Goal: Communication & Community: Answer question/provide support

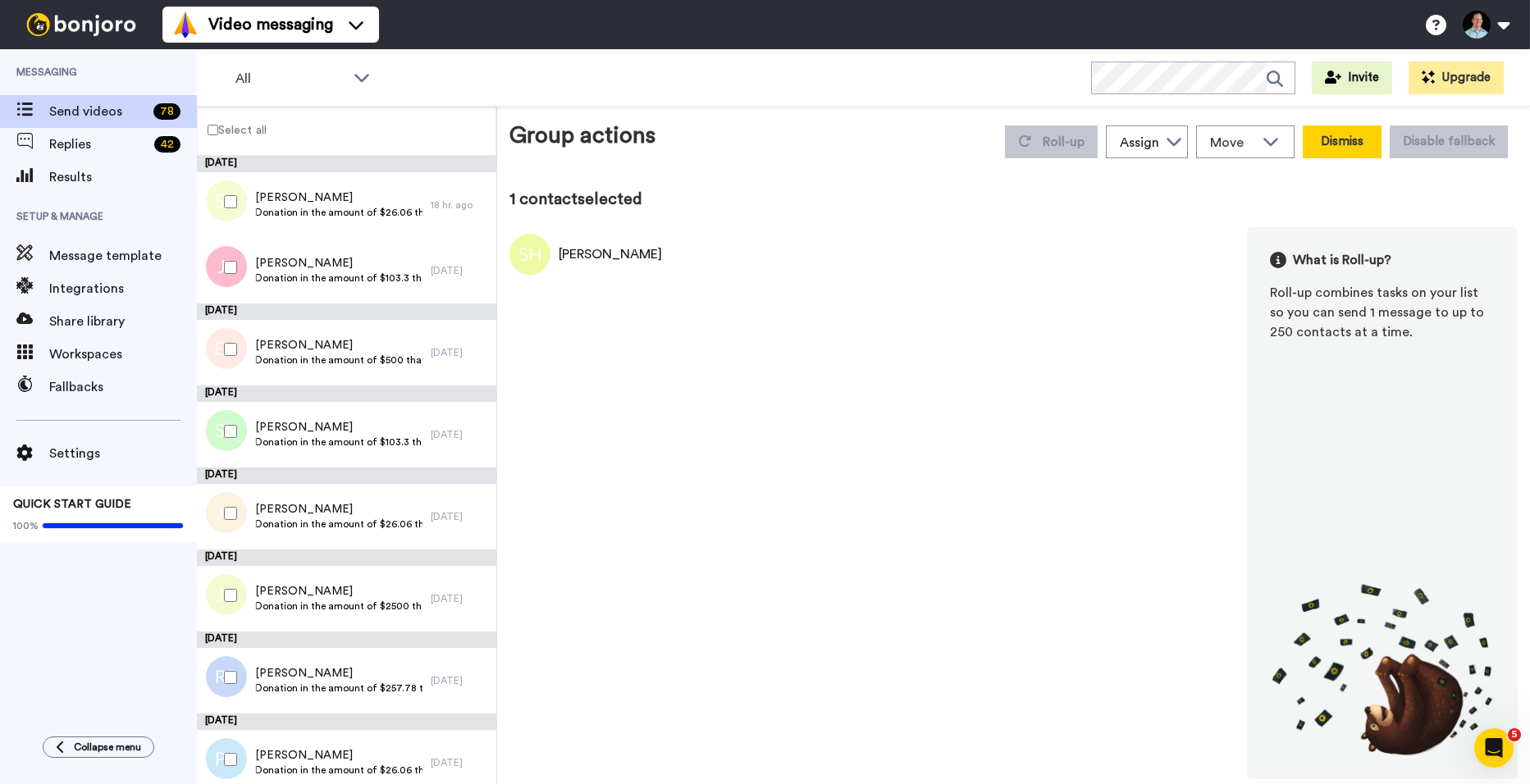
click at [1321, 134] on button "Dismiss" at bounding box center [1343, 142] width 79 height 33
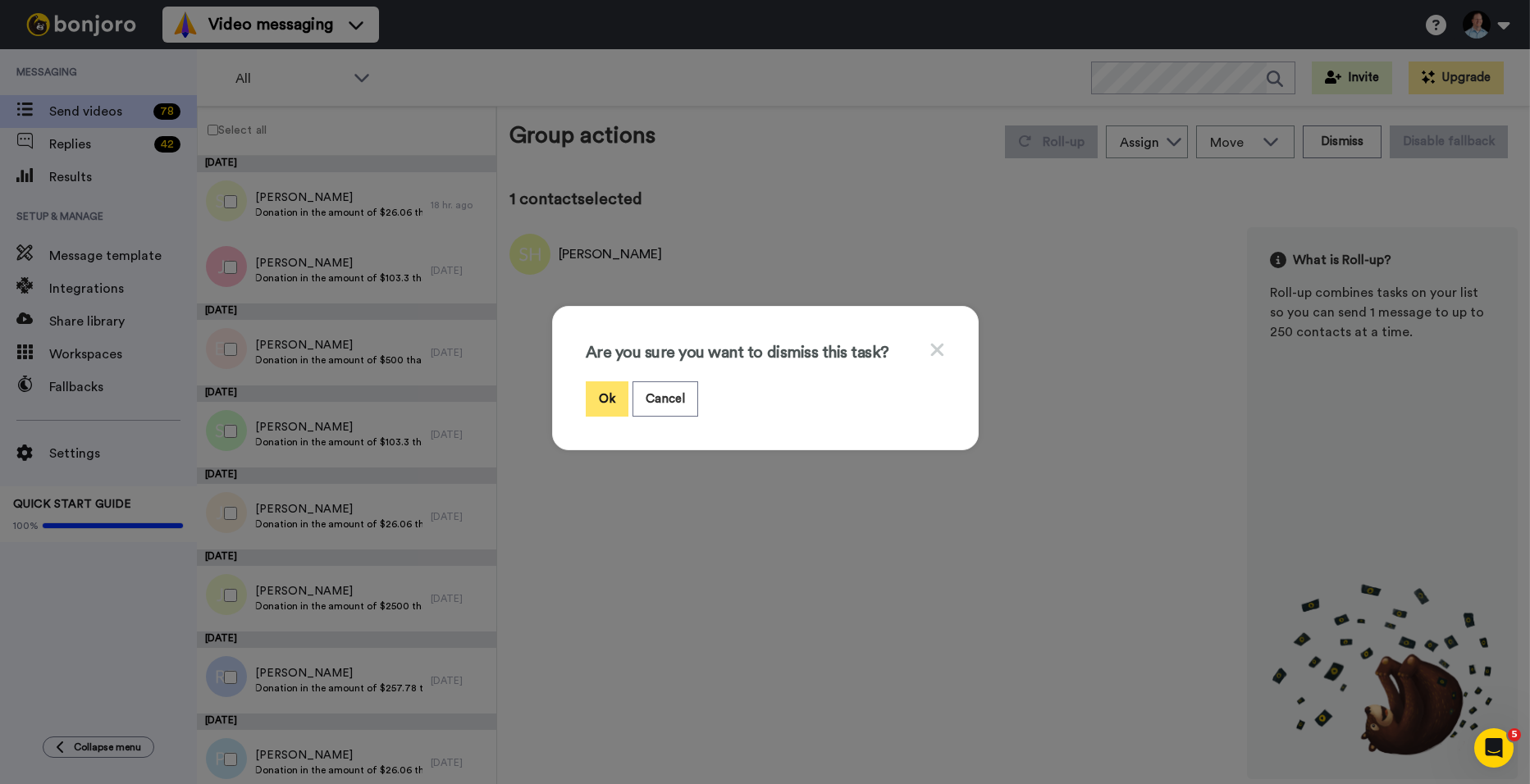
click at [609, 392] on button "Ok" at bounding box center [608, 399] width 43 height 35
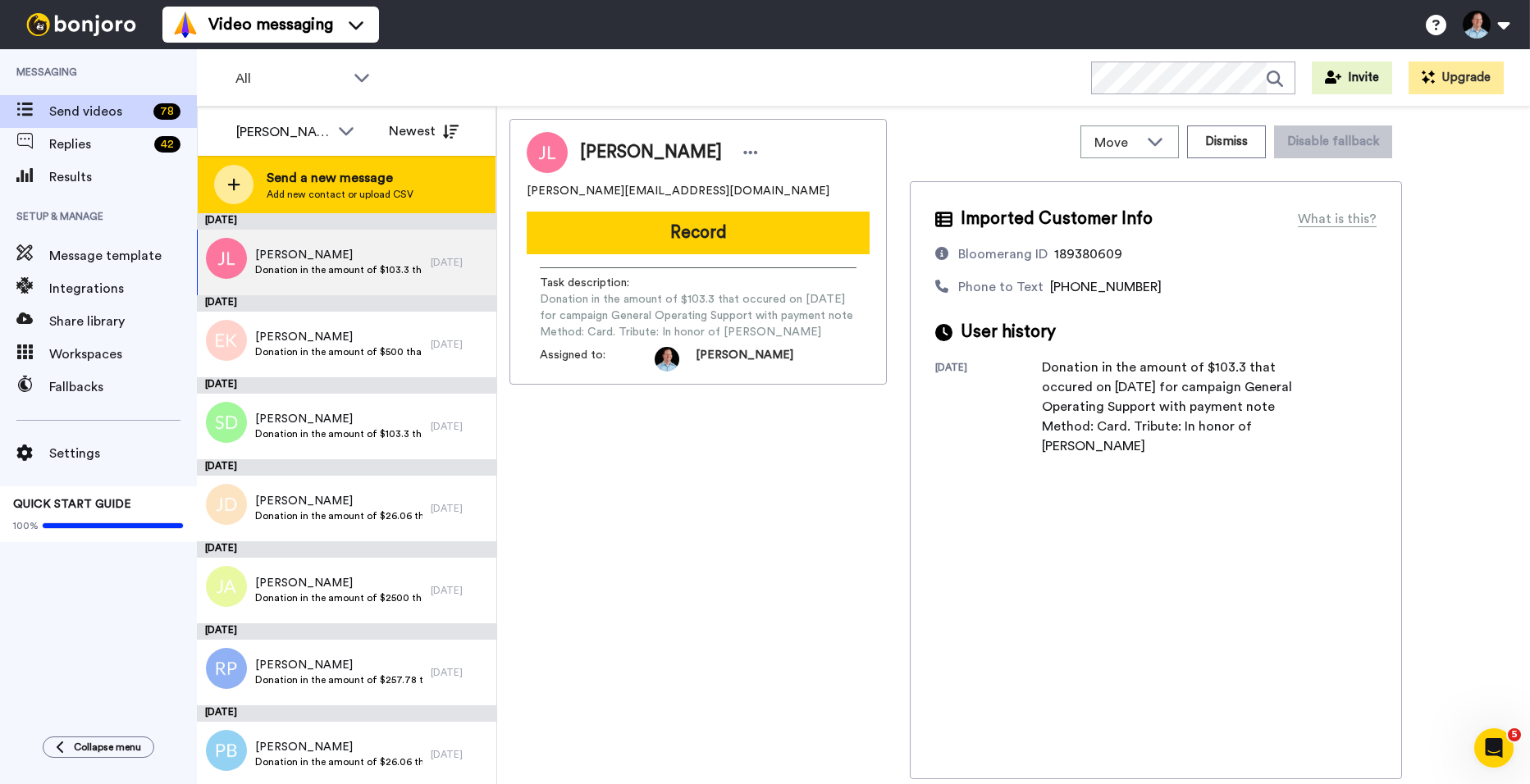
click at [419, 178] on div "Send a new message Add new contact or upload CSV" at bounding box center [347, 185] width 298 height 57
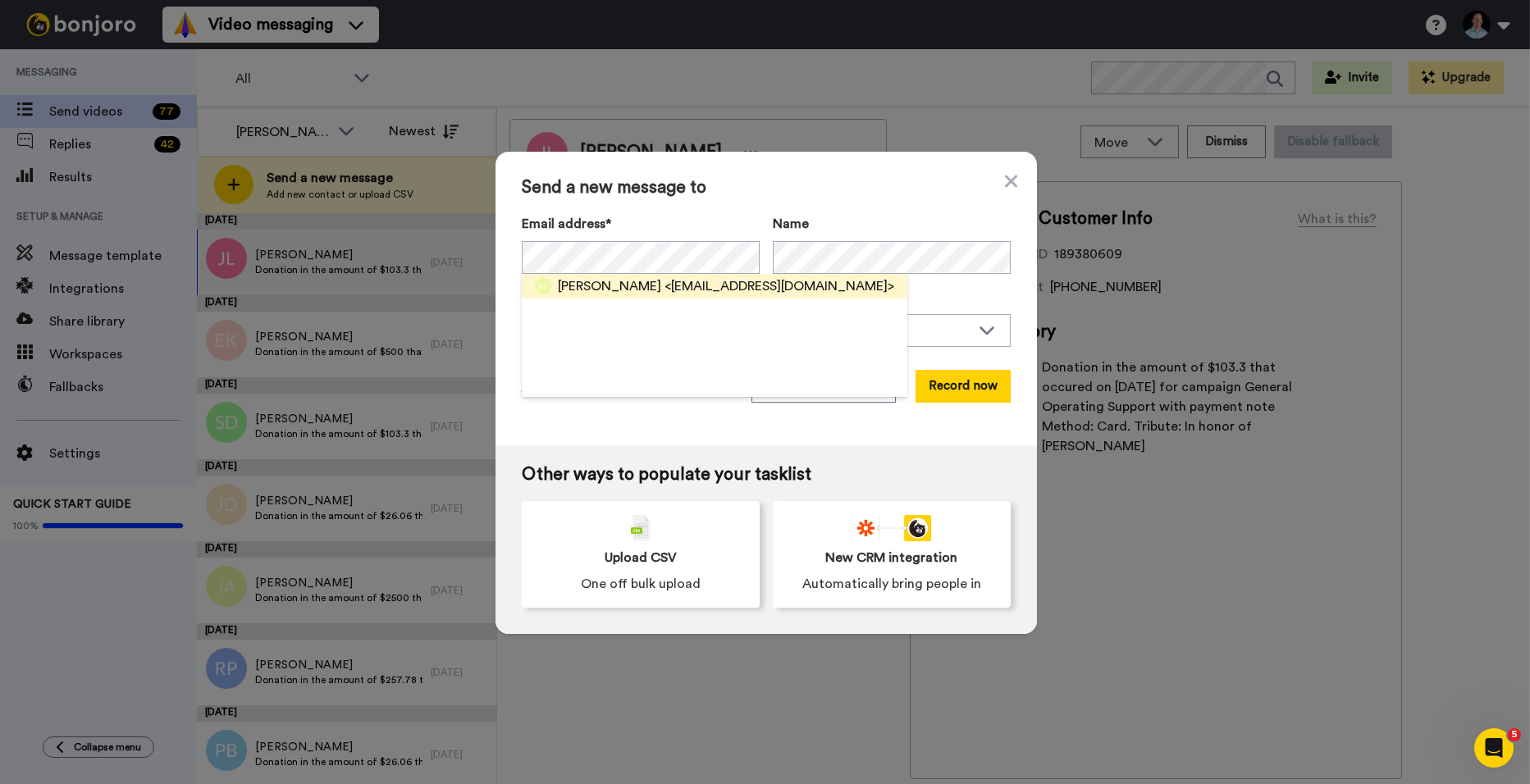
click at [724, 294] on span "<annstone365@gmail.com>" at bounding box center [779, 286] width 229 height 20
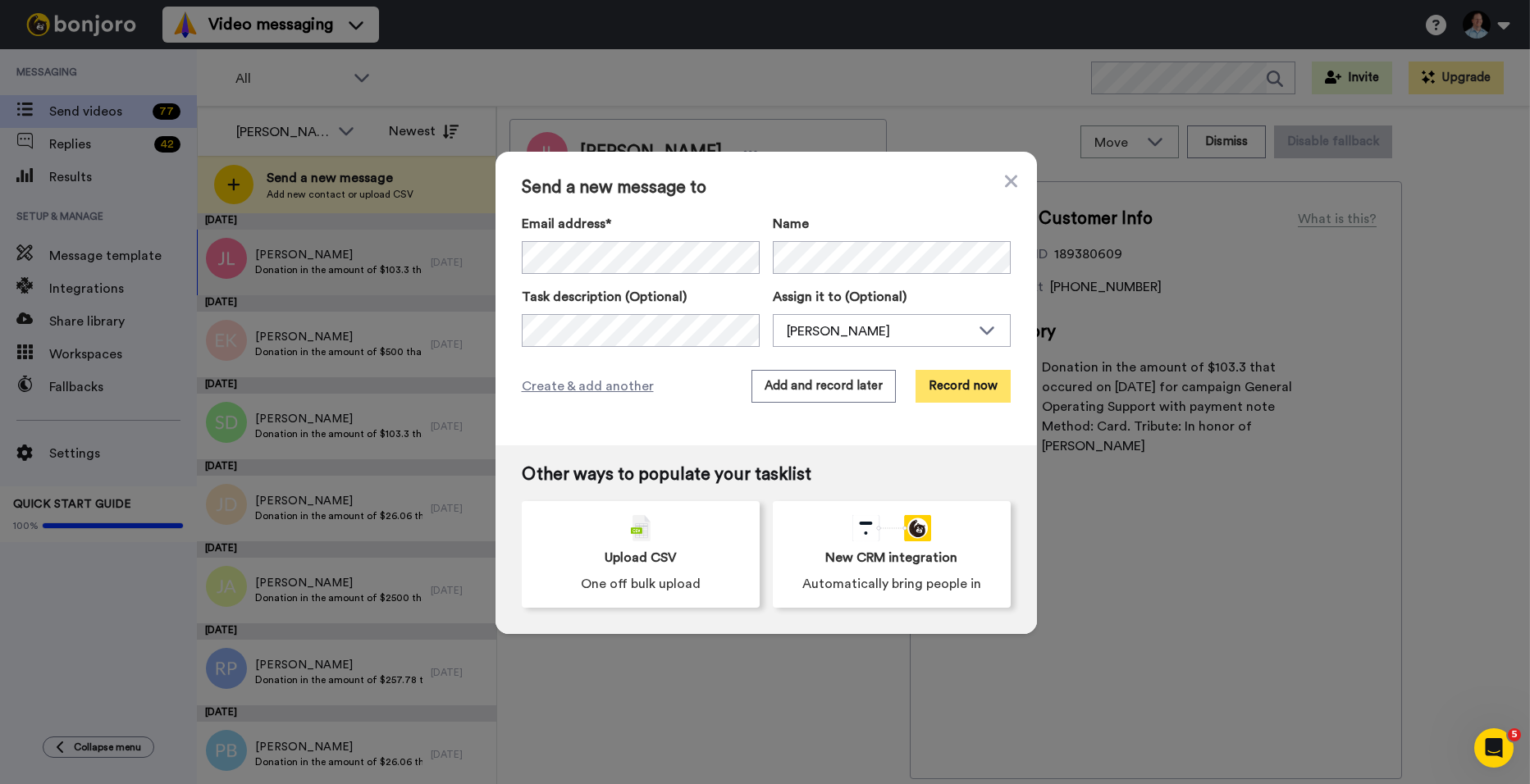
click at [983, 383] on button "Record now" at bounding box center [963, 386] width 95 height 33
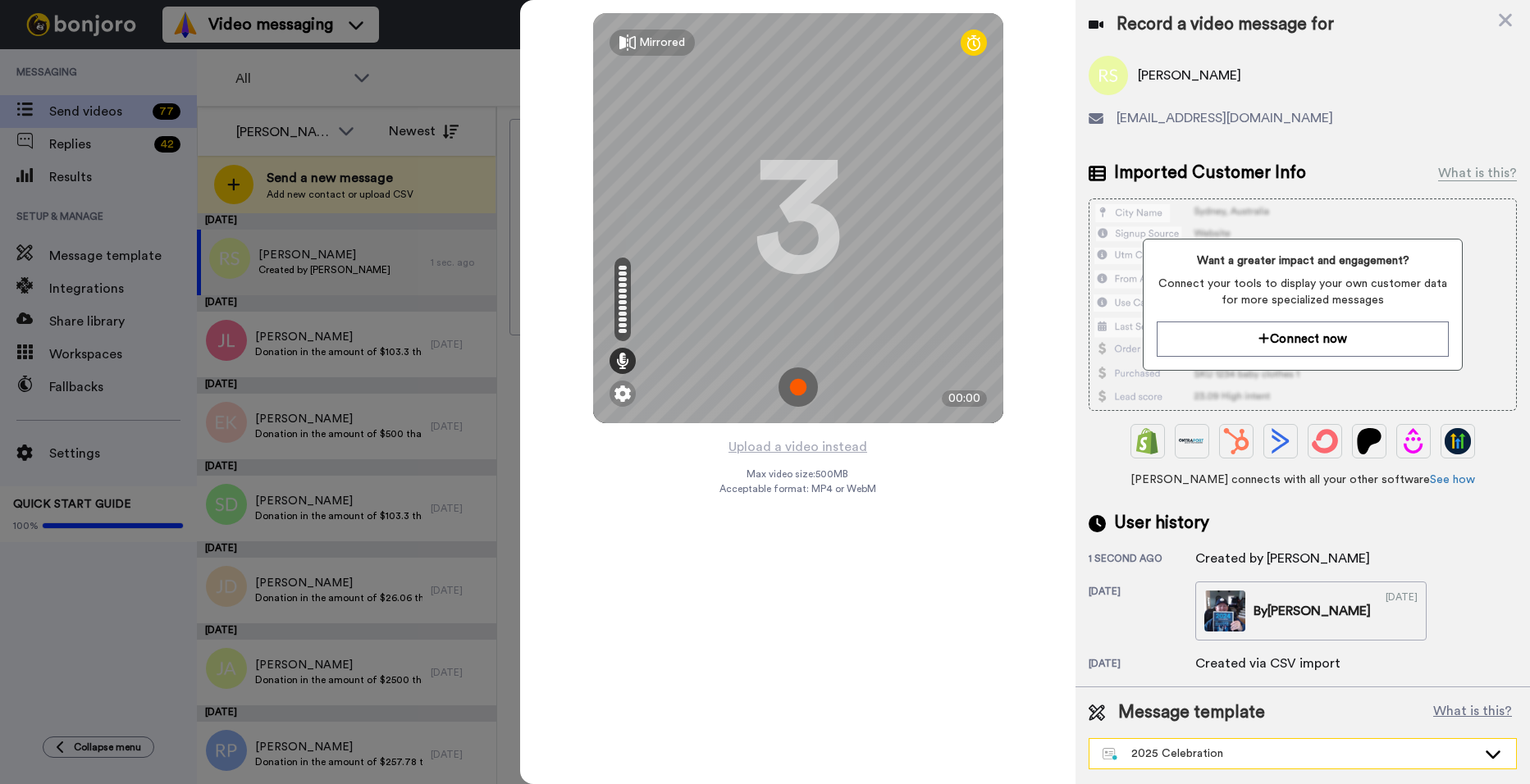
click at [1229, 747] on div "2025 Celebration" at bounding box center [1289, 754] width 374 height 16
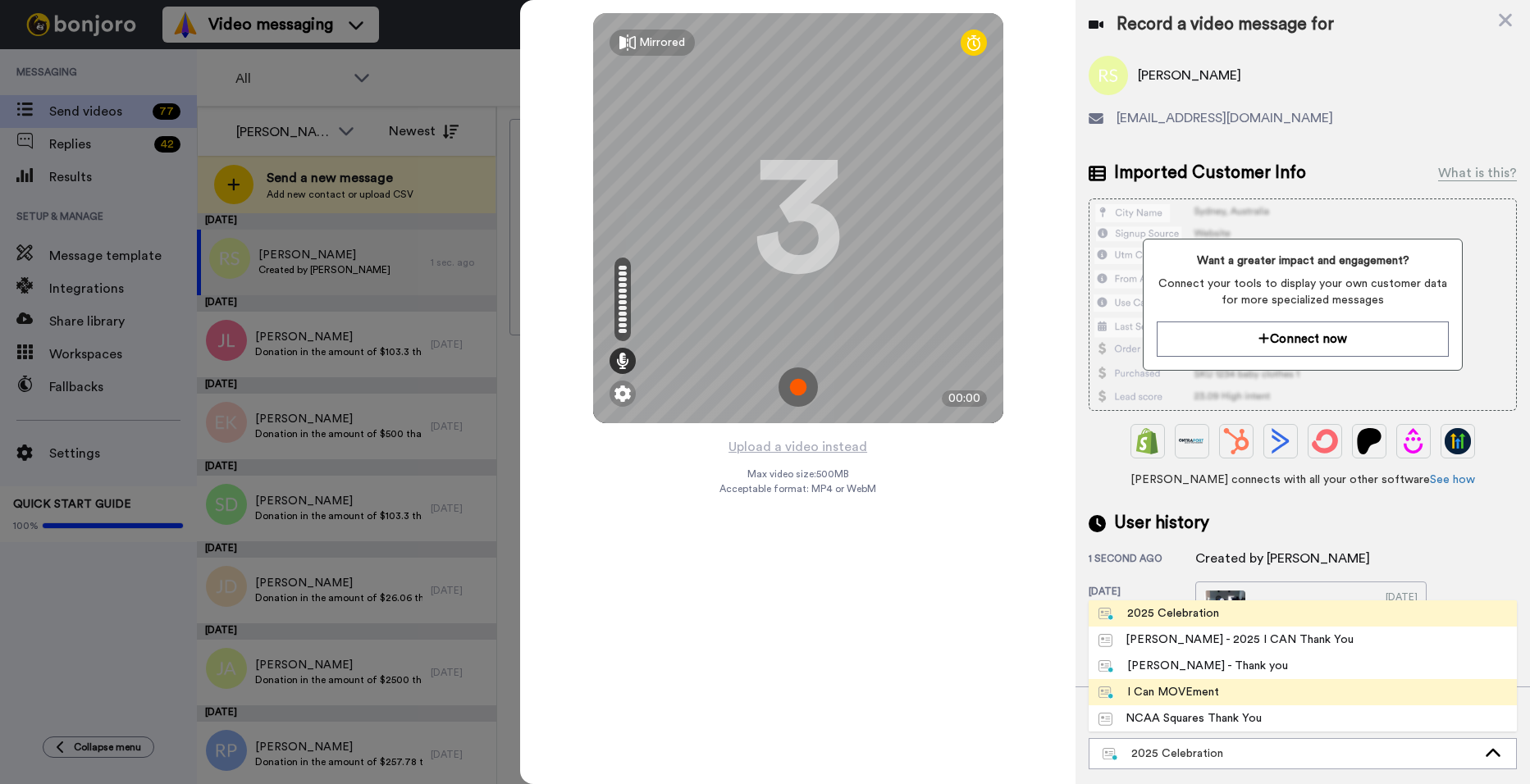
scroll to position [82, 0]
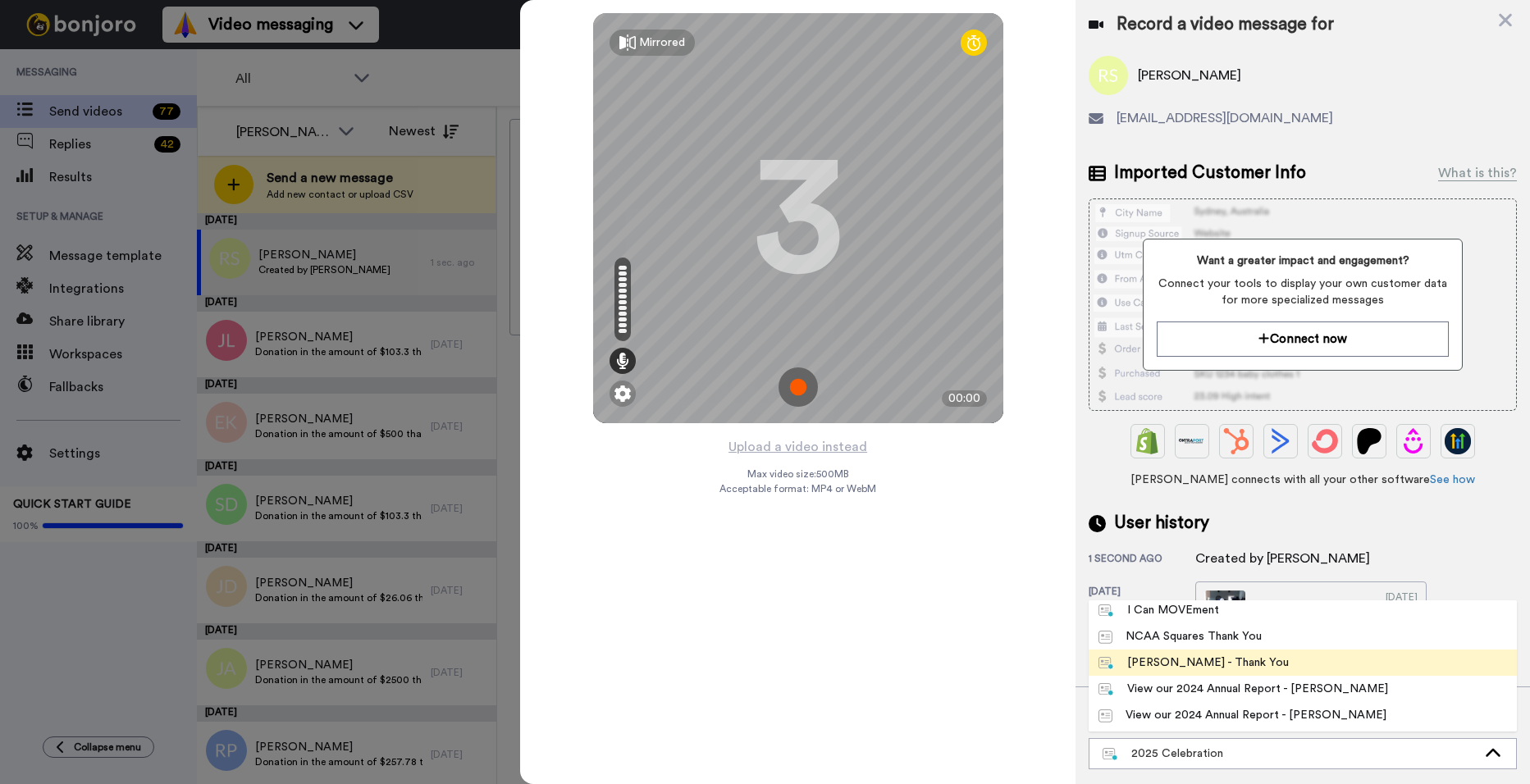
click at [1217, 659] on div "[PERSON_NAME] - Thank You" at bounding box center [1194, 662] width 190 height 16
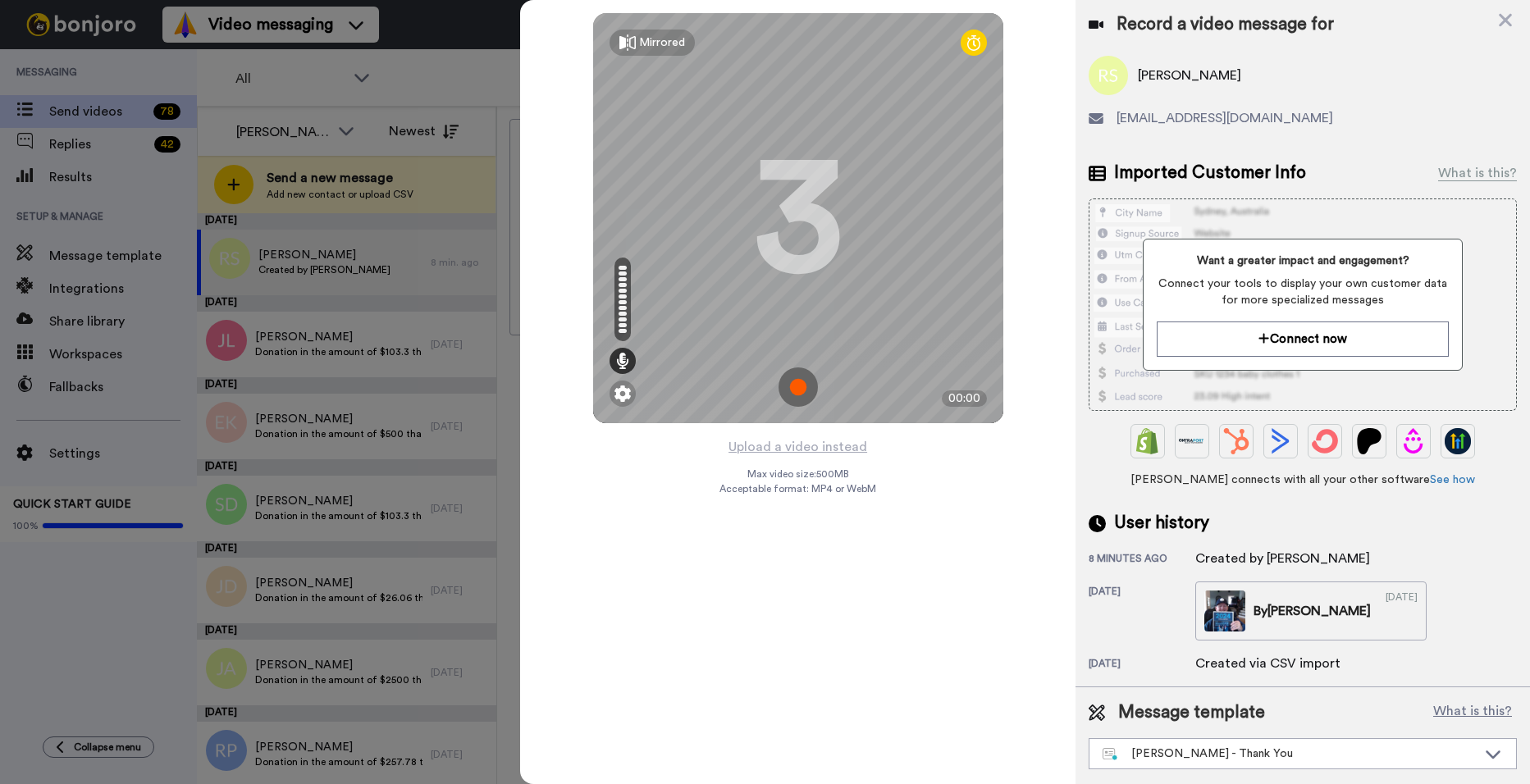
click at [790, 382] on img at bounding box center [799, 387] width 39 height 39
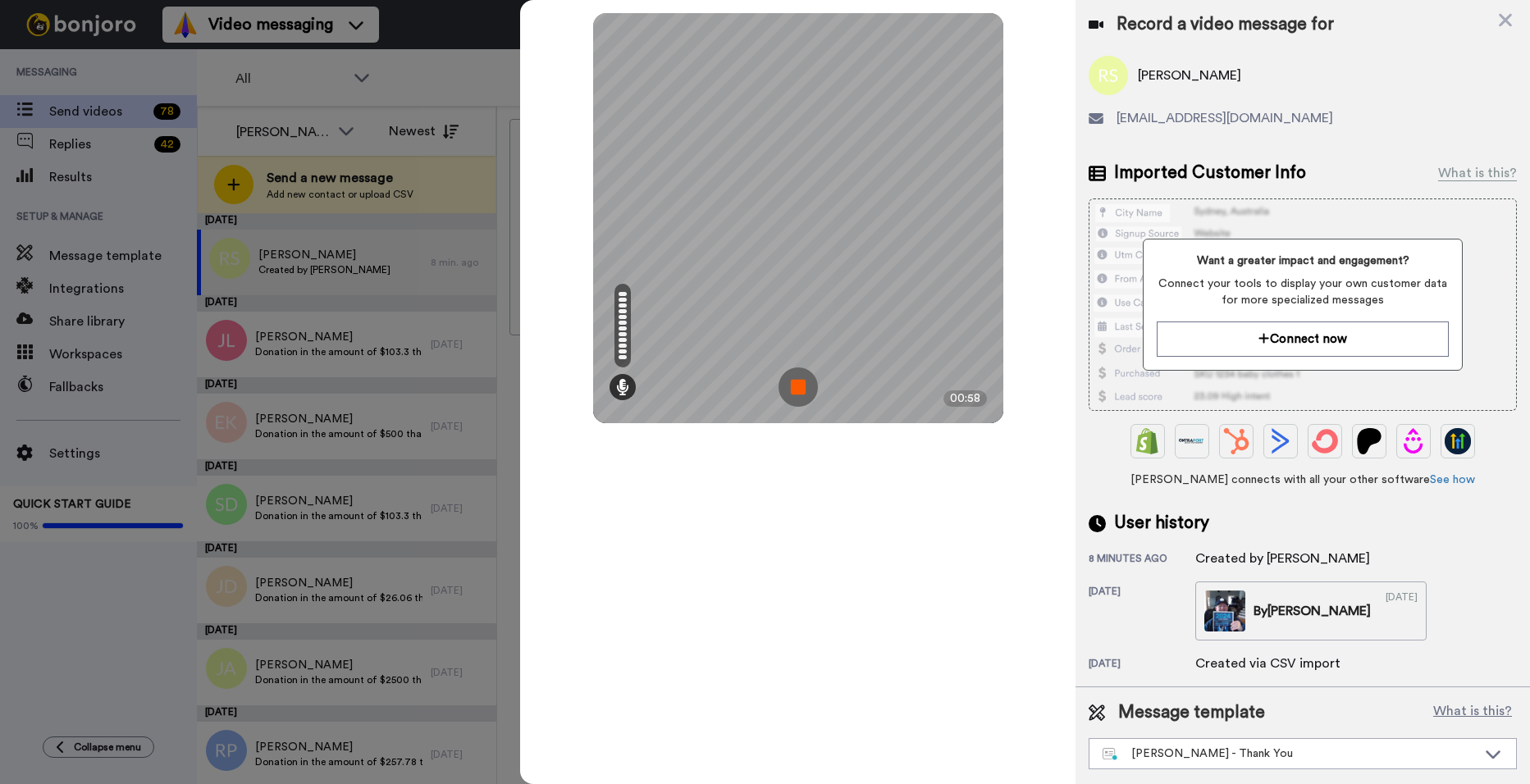
click at [790, 382] on img at bounding box center [799, 387] width 39 height 39
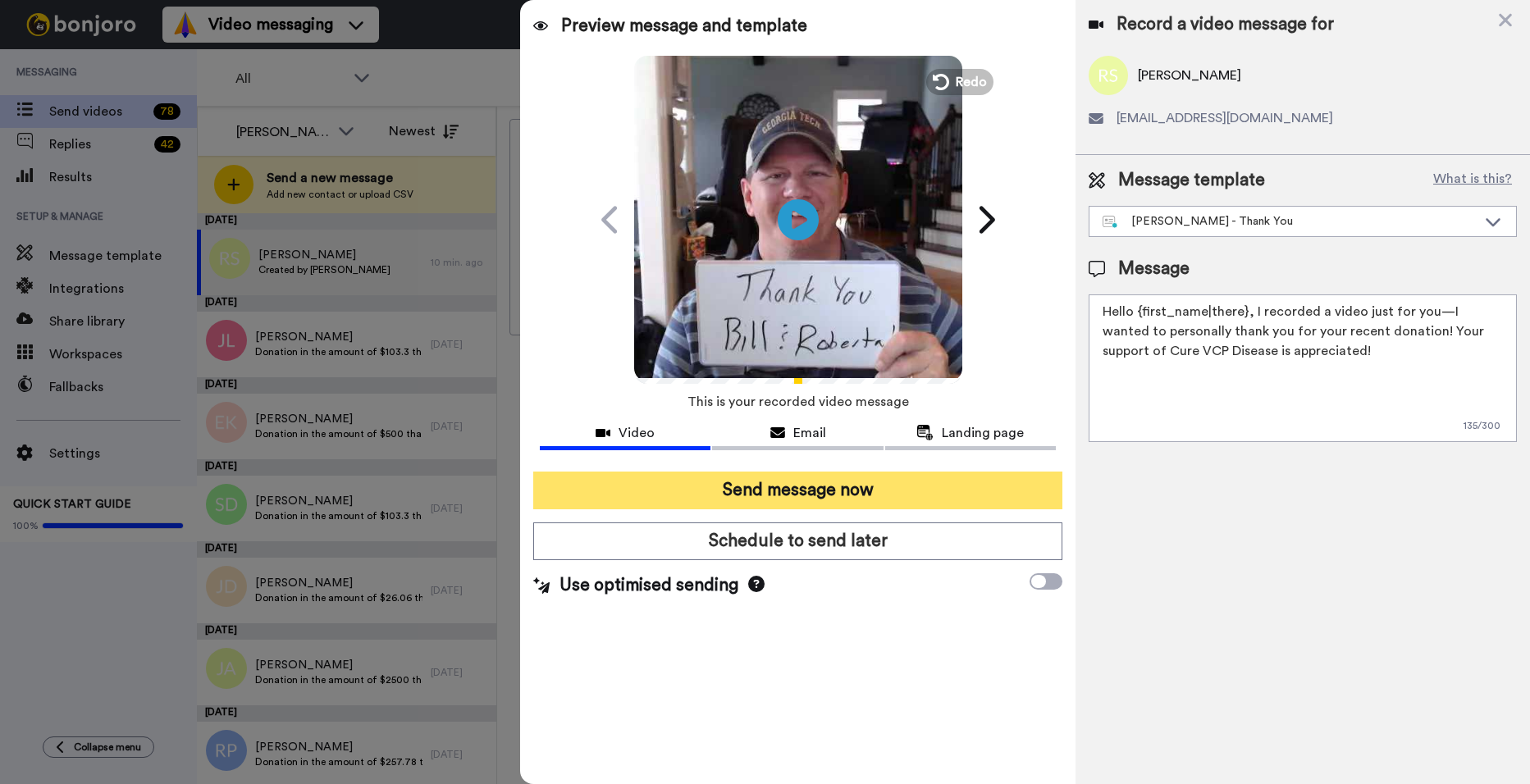
click at [808, 481] on button "Send message now" at bounding box center [798, 490] width 529 height 38
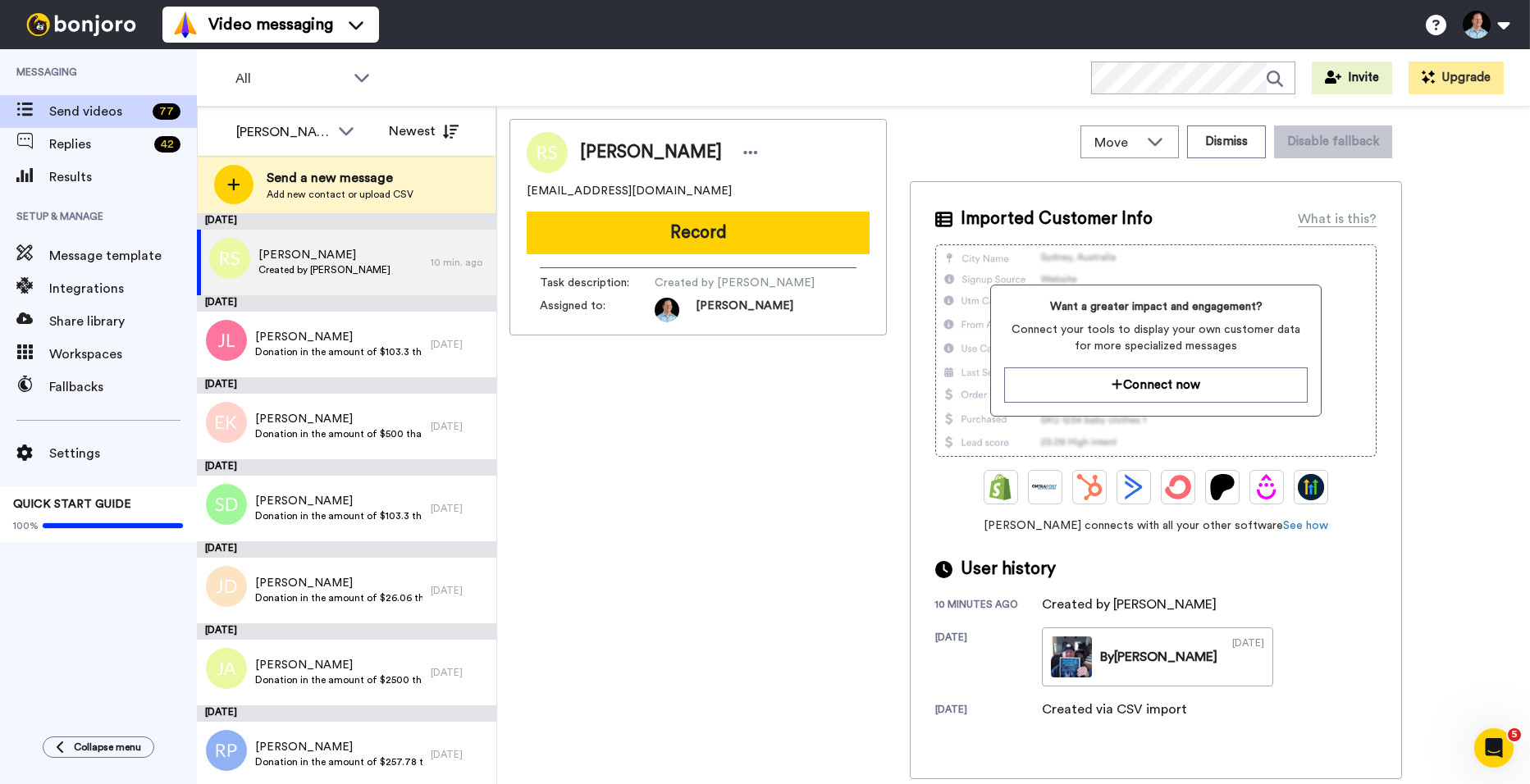
scroll to position [0, 0]
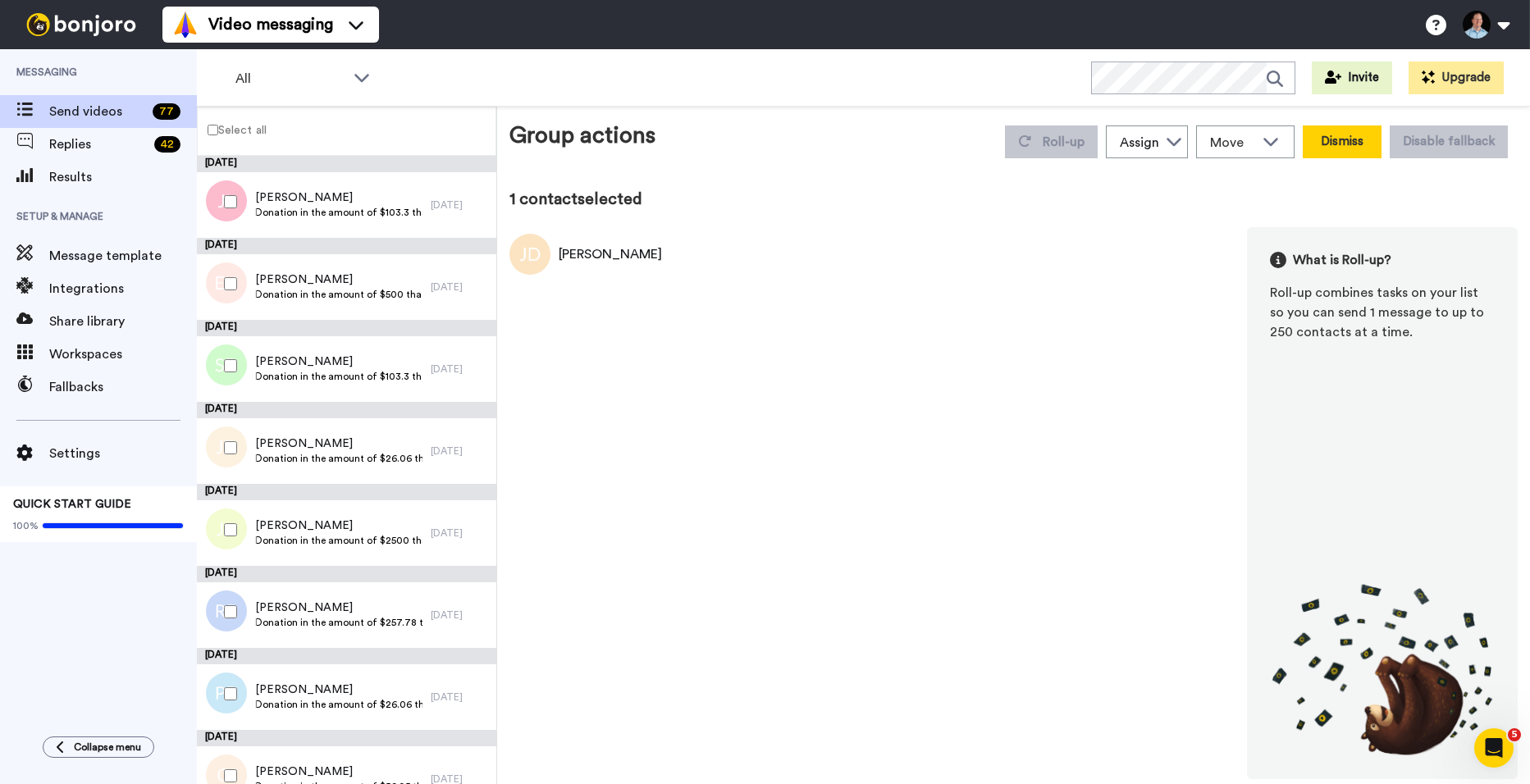
click at [1336, 143] on button "Dismiss" at bounding box center [1343, 142] width 79 height 33
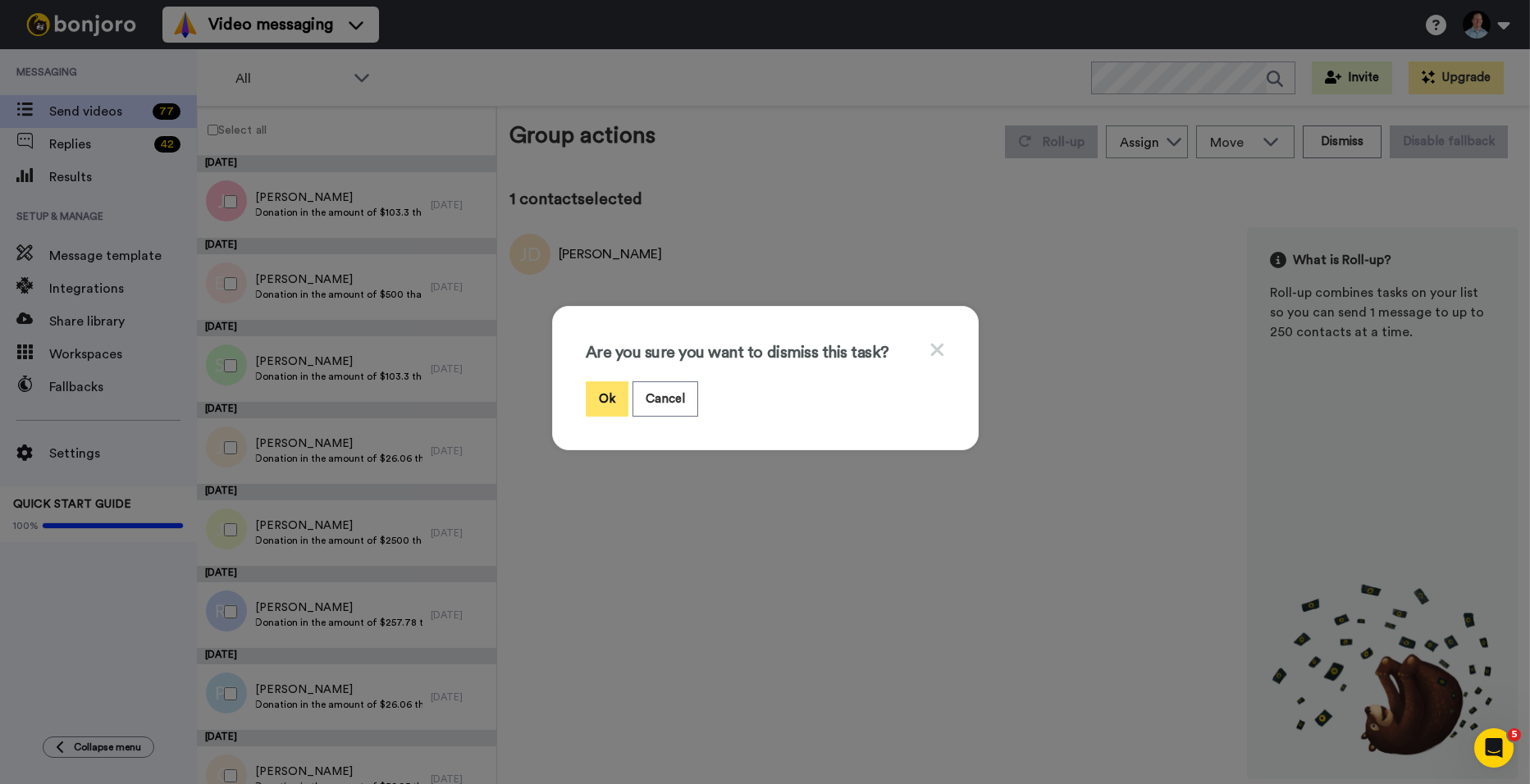
click at [612, 397] on button "Ok" at bounding box center [608, 399] width 43 height 35
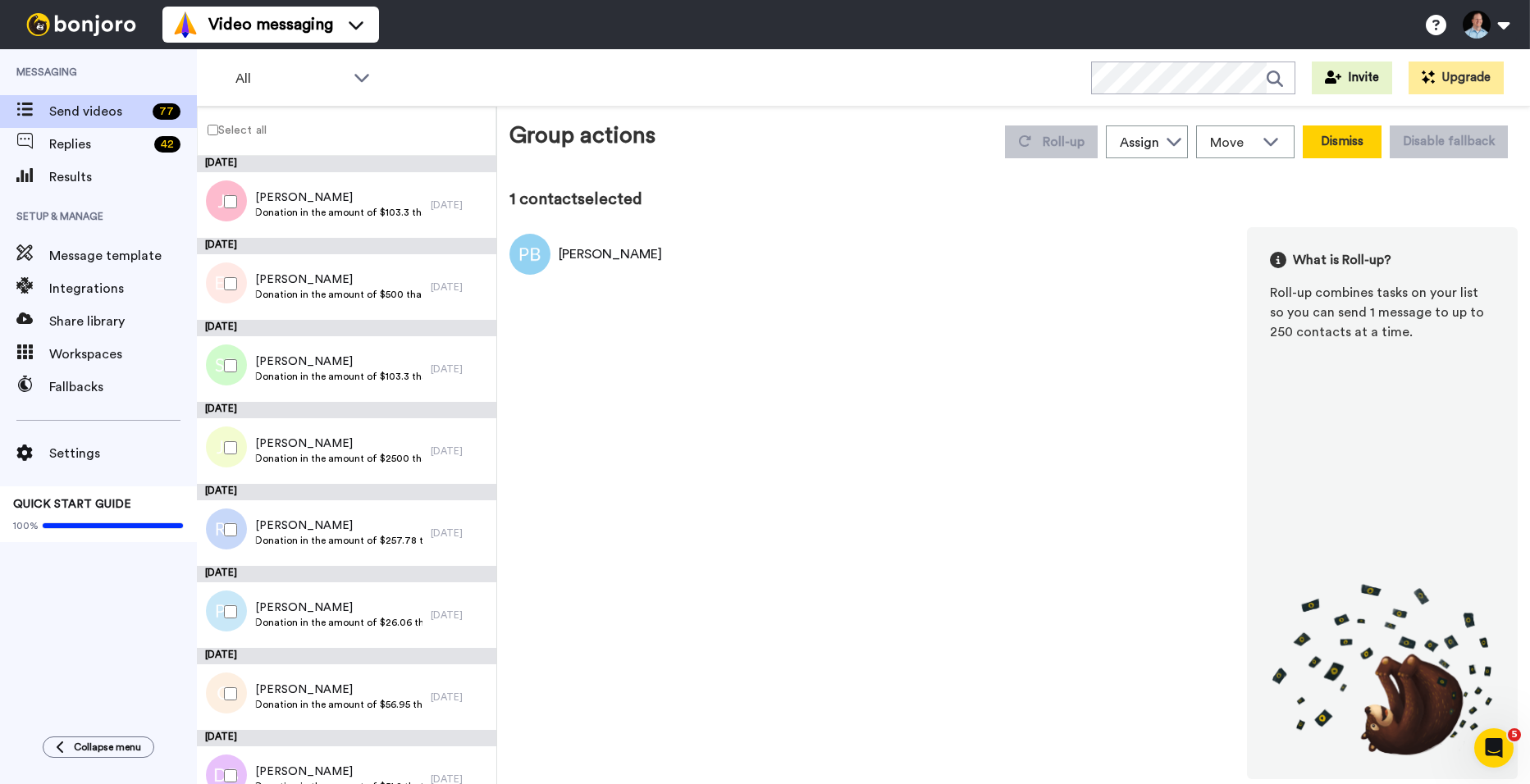
click at [1313, 149] on button "Dismiss" at bounding box center [1343, 142] width 79 height 33
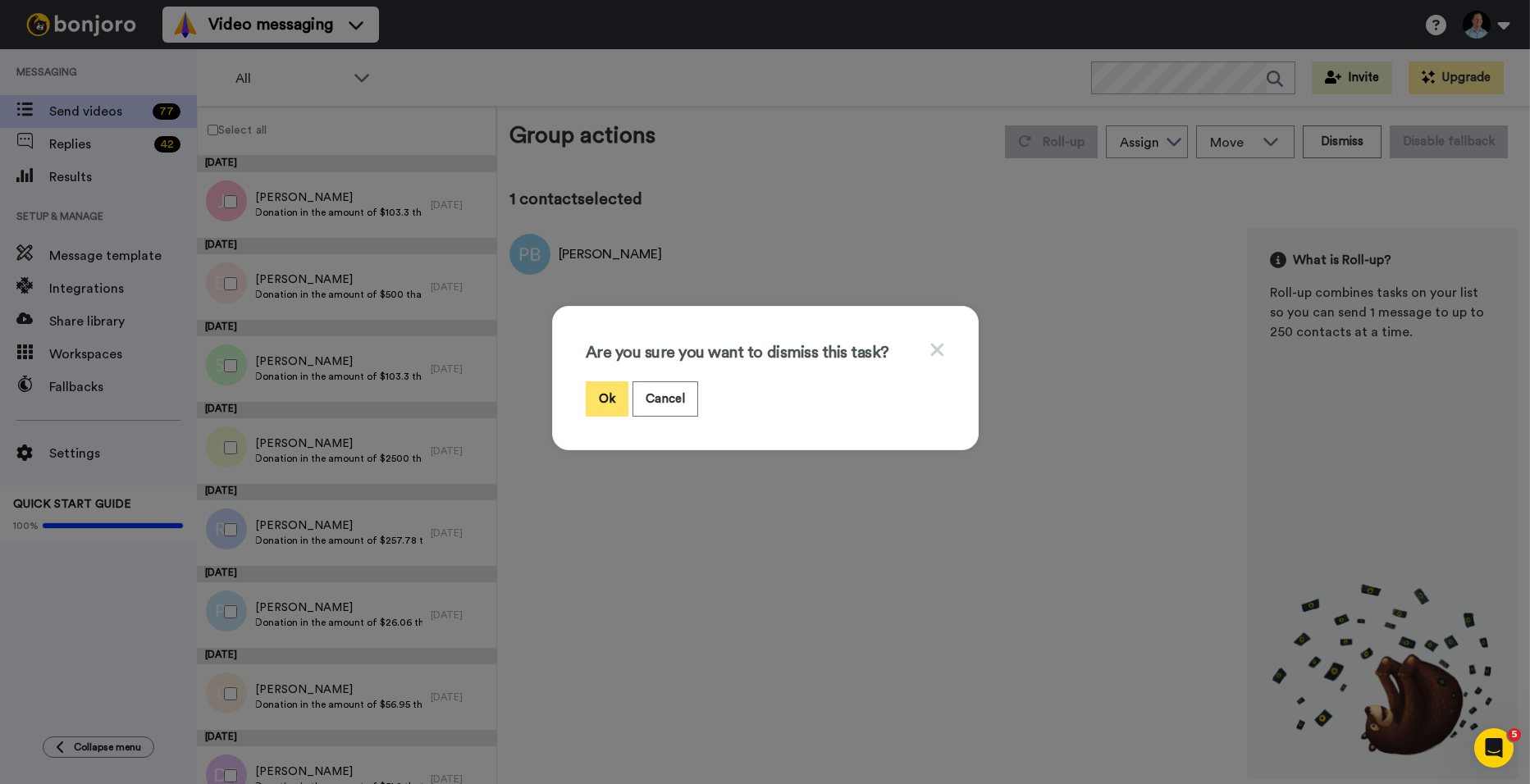
click at [603, 389] on button "Ok" at bounding box center [608, 399] width 43 height 35
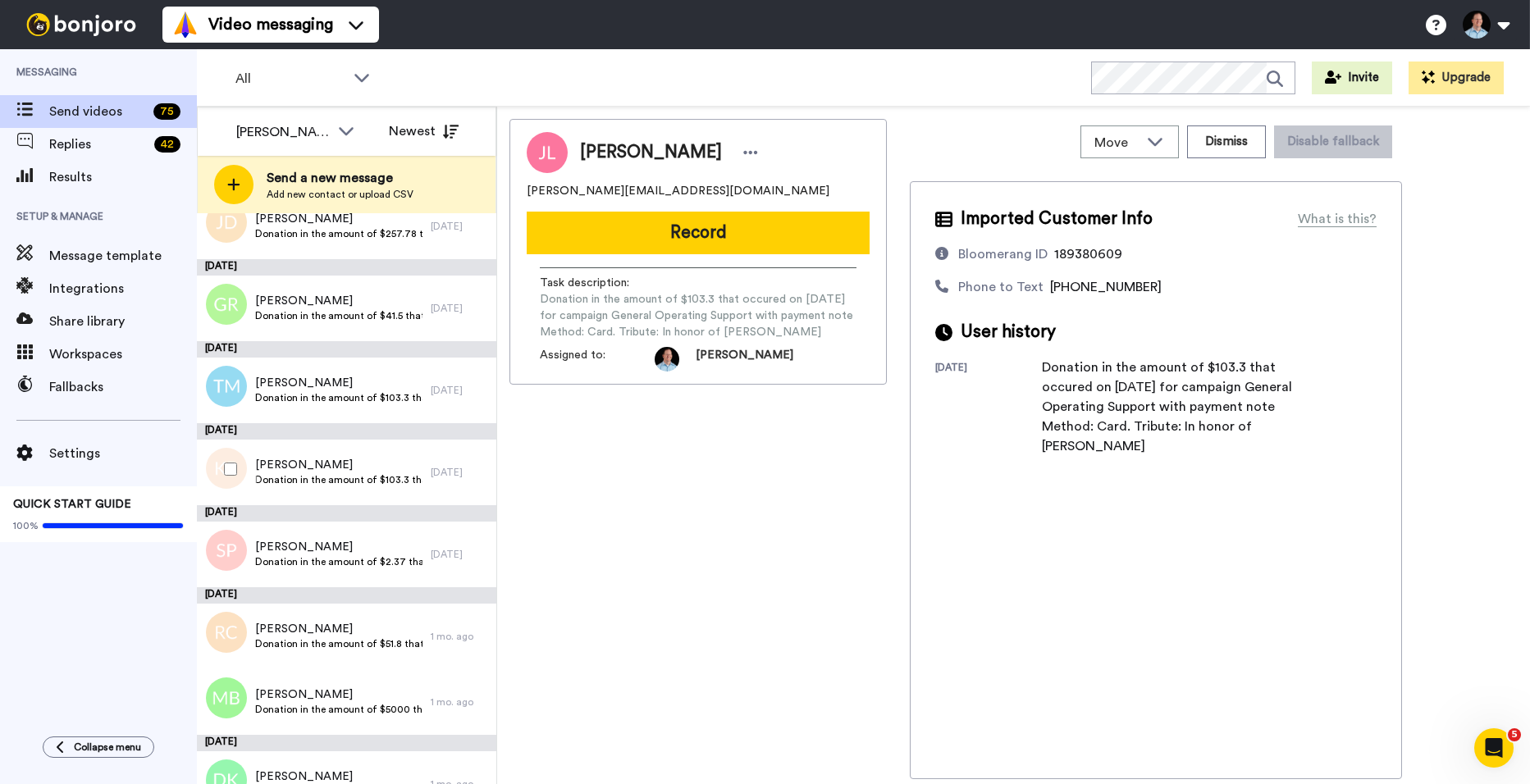
scroll to position [1312, 0]
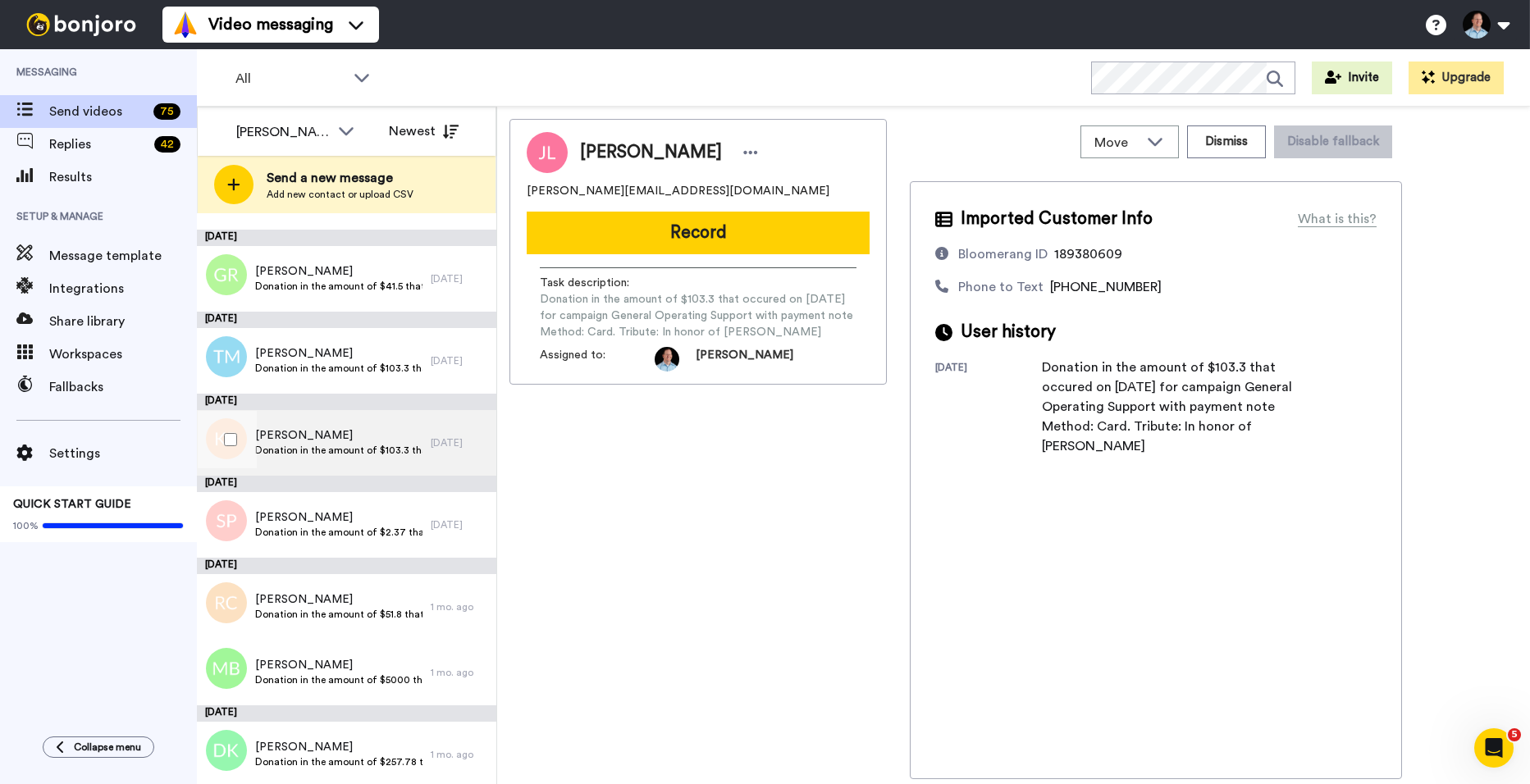
click at [358, 447] on span "Donation in the amount of $103.3 that occured on [DATE] for campaign General Op…" at bounding box center [339, 450] width 168 height 13
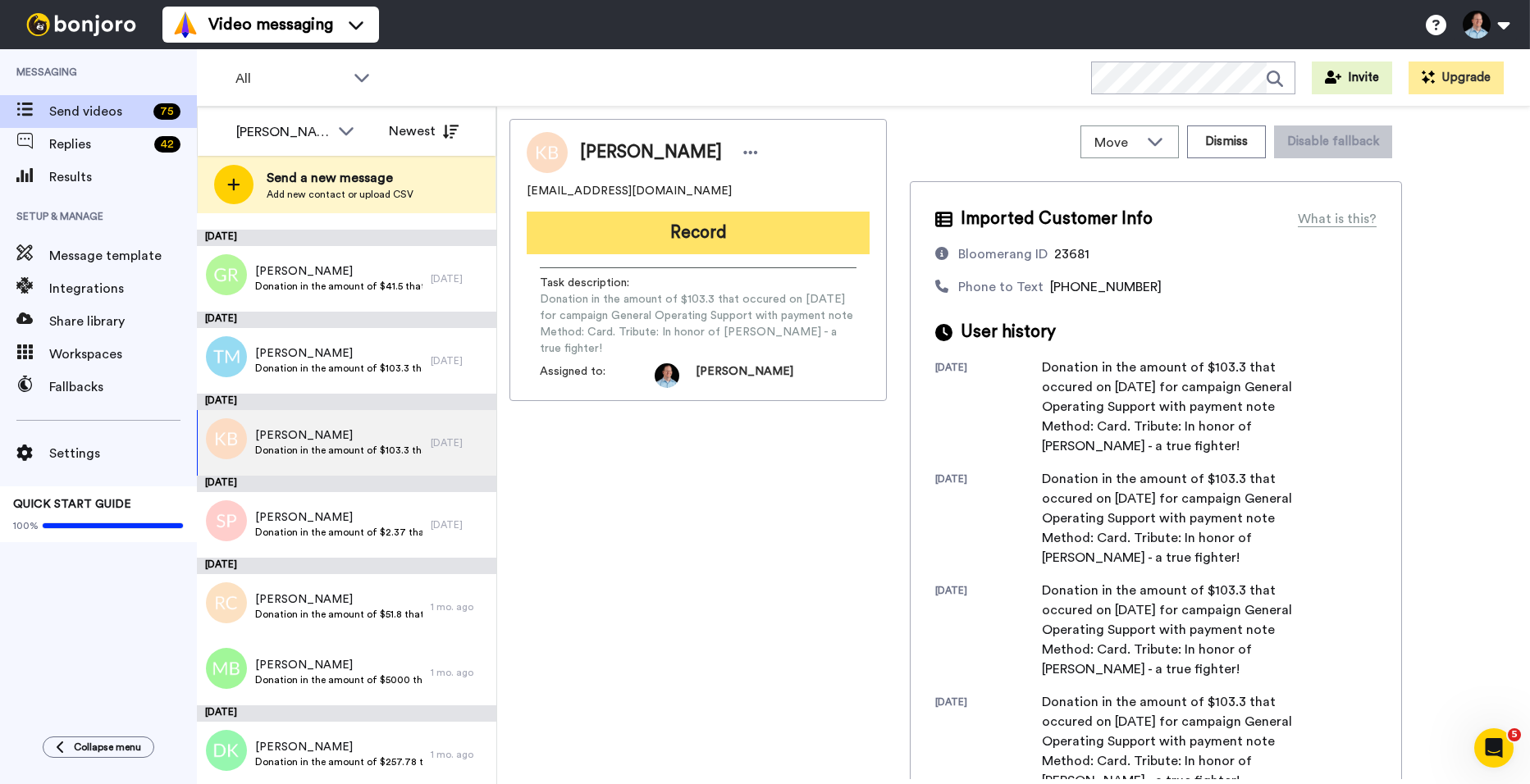
click at [730, 246] on button "Record" at bounding box center [698, 233] width 343 height 43
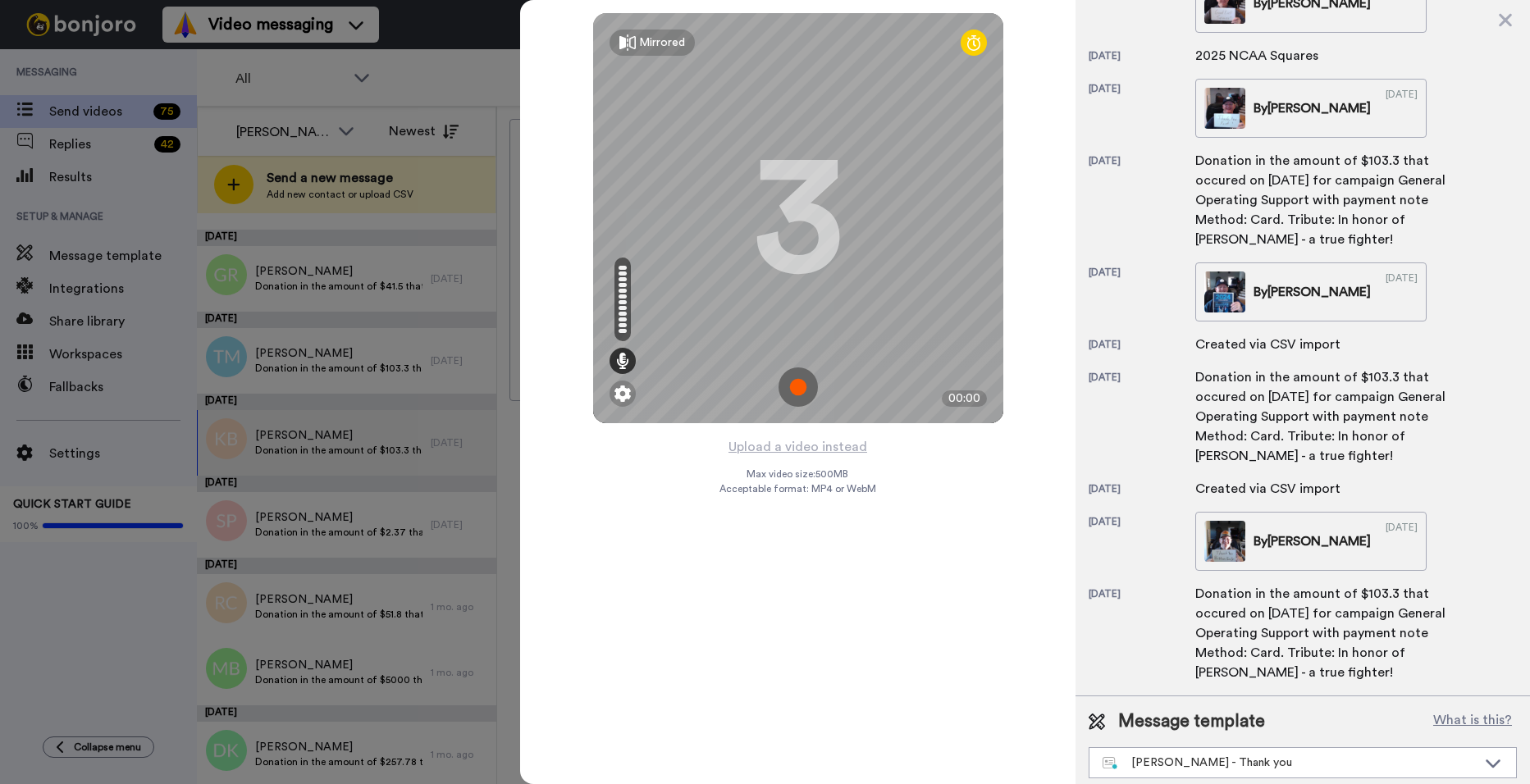
scroll to position [1014, 0]
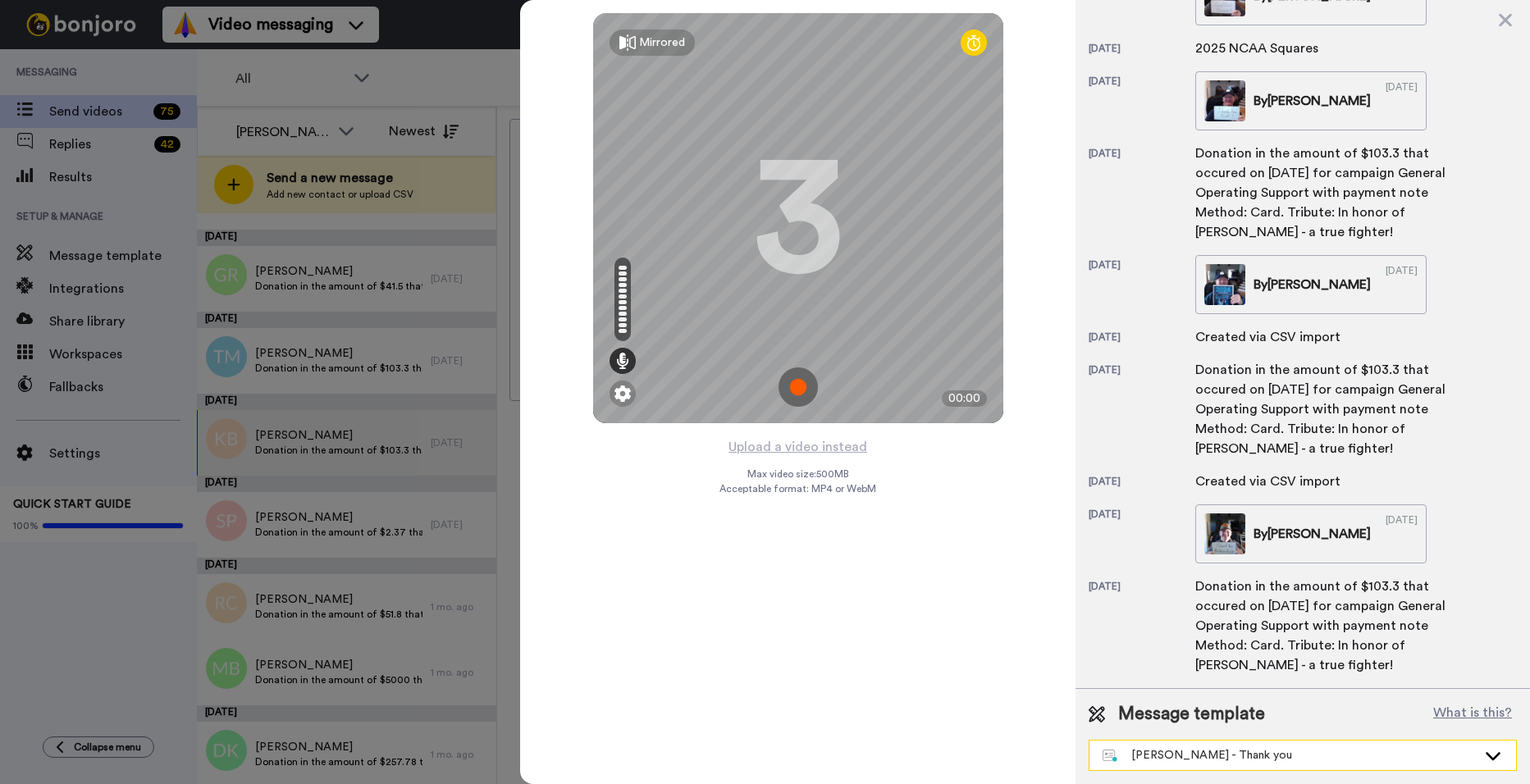
click at [1163, 755] on div "[PERSON_NAME] - Thank you" at bounding box center [1289, 755] width 374 height 16
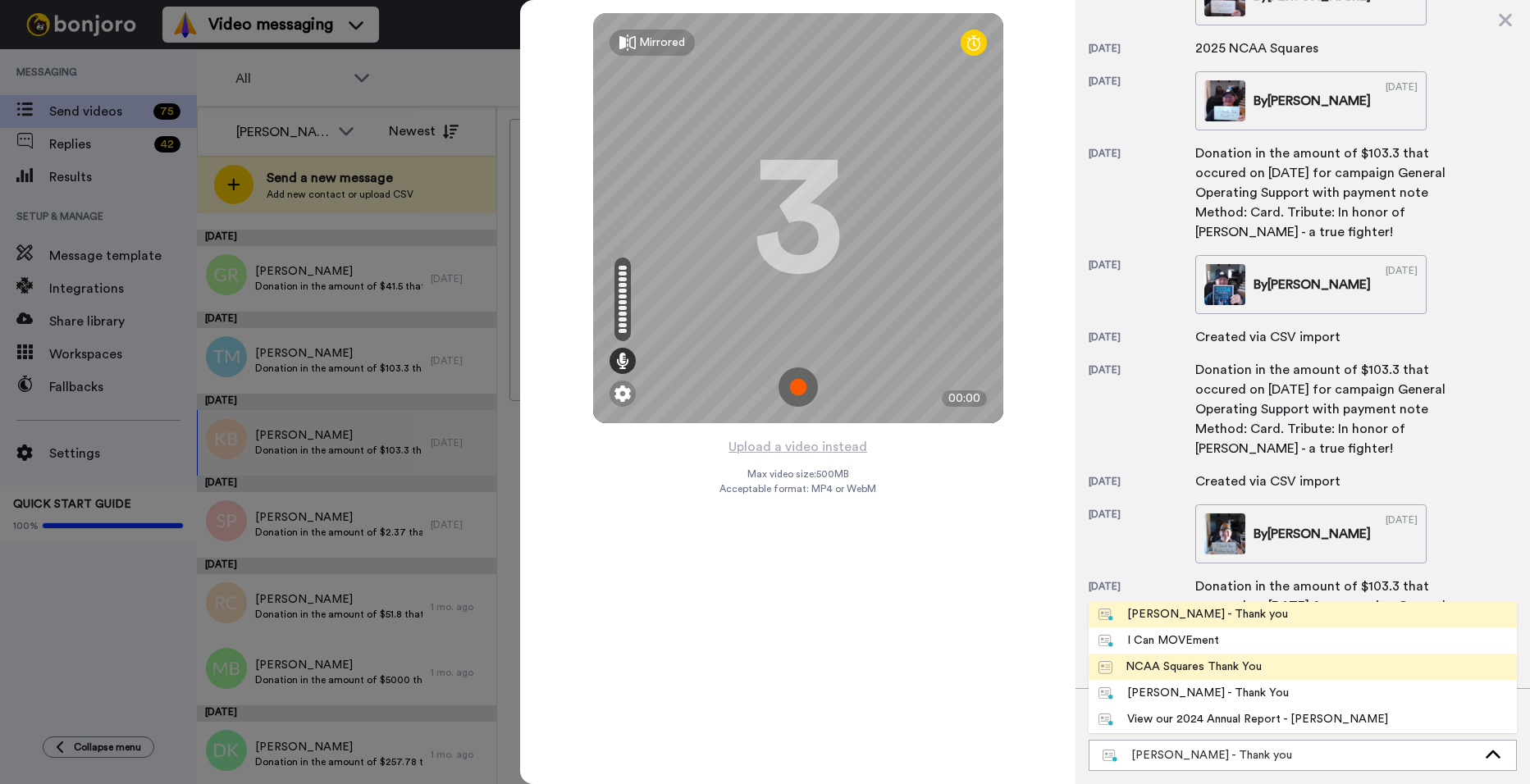
scroll to position [82, 0]
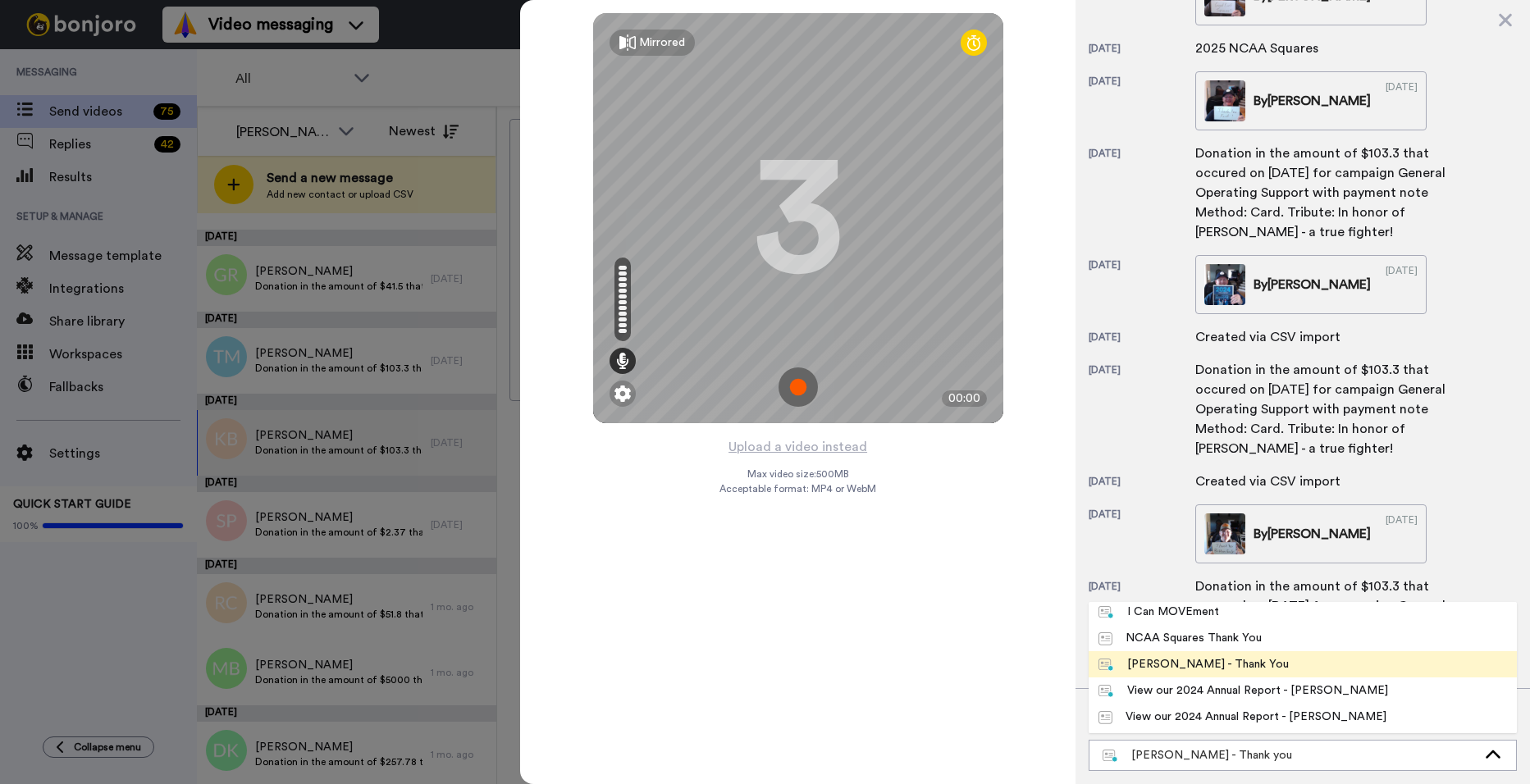
click at [1177, 663] on div "[PERSON_NAME] - Thank You" at bounding box center [1194, 664] width 190 height 16
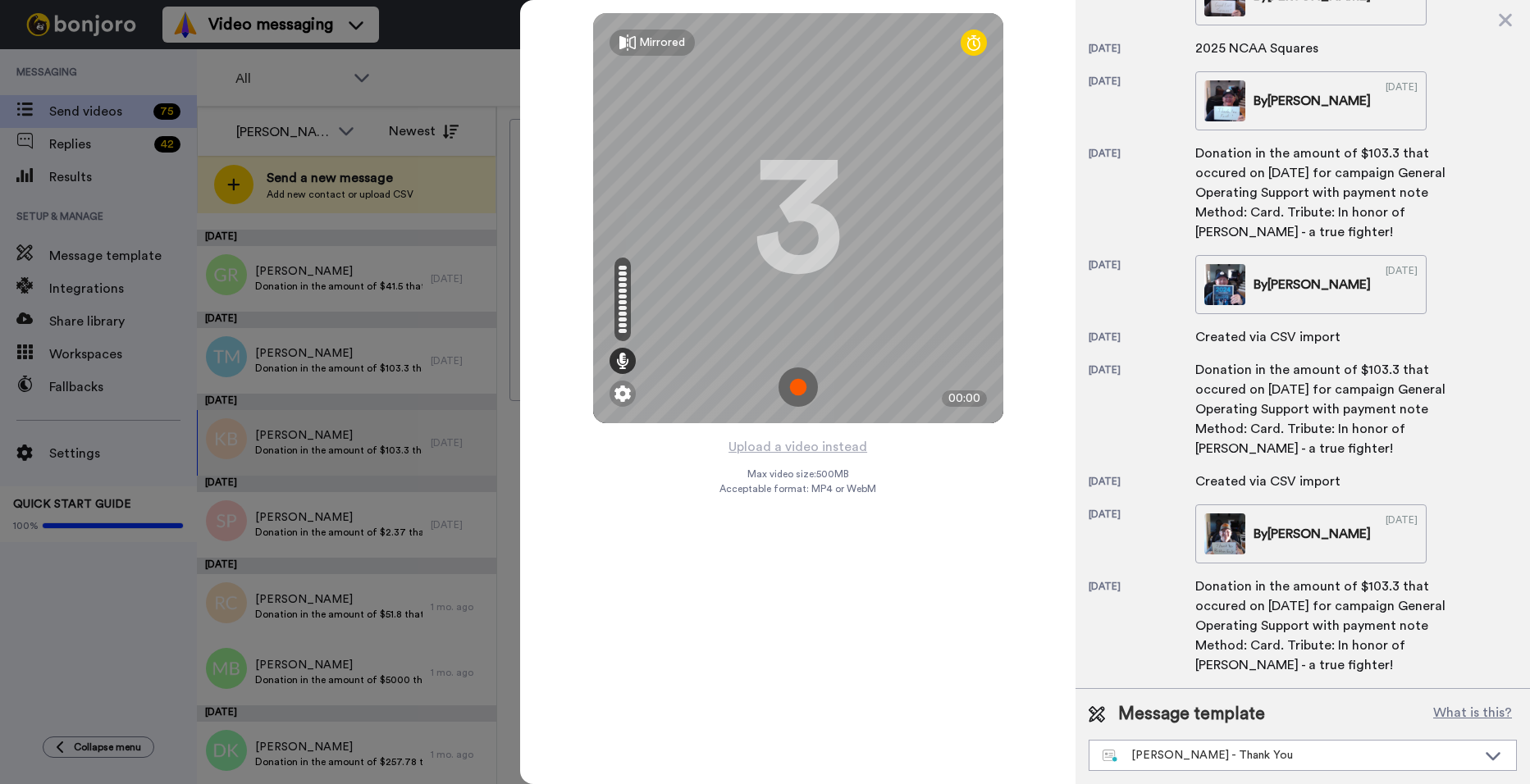
click at [803, 382] on img at bounding box center [799, 387] width 39 height 39
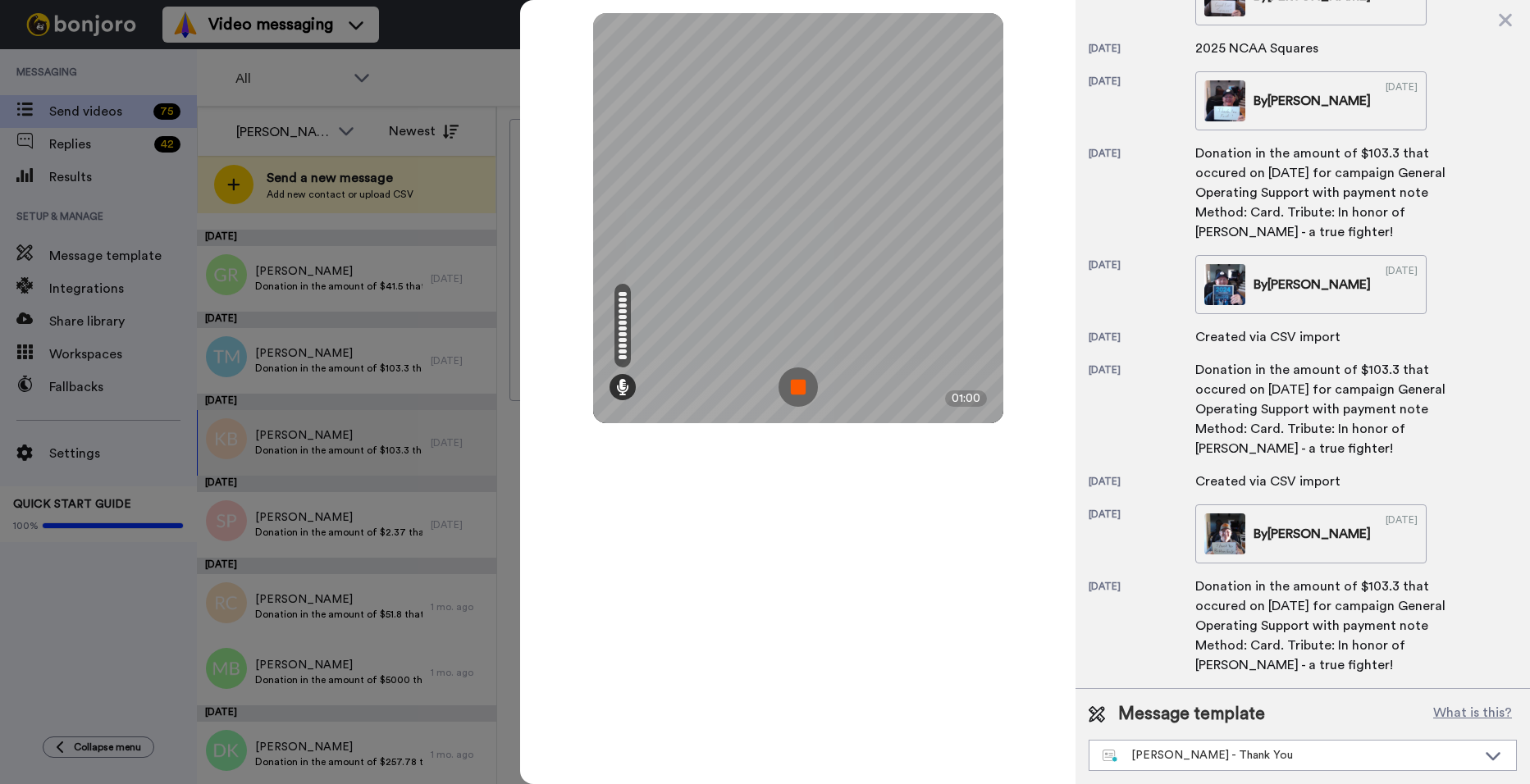
click at [801, 378] on img at bounding box center [799, 387] width 39 height 39
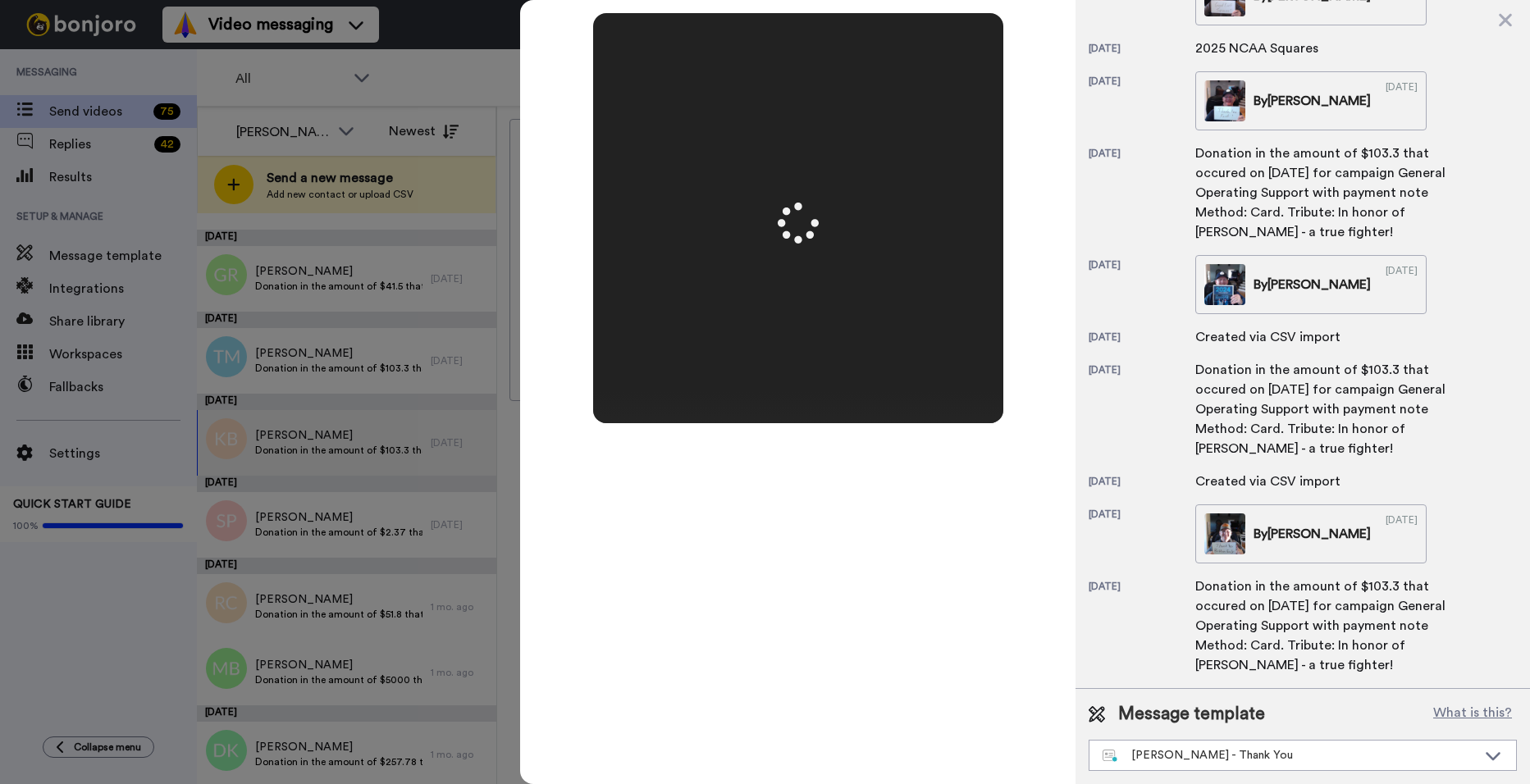
scroll to position [0, 0]
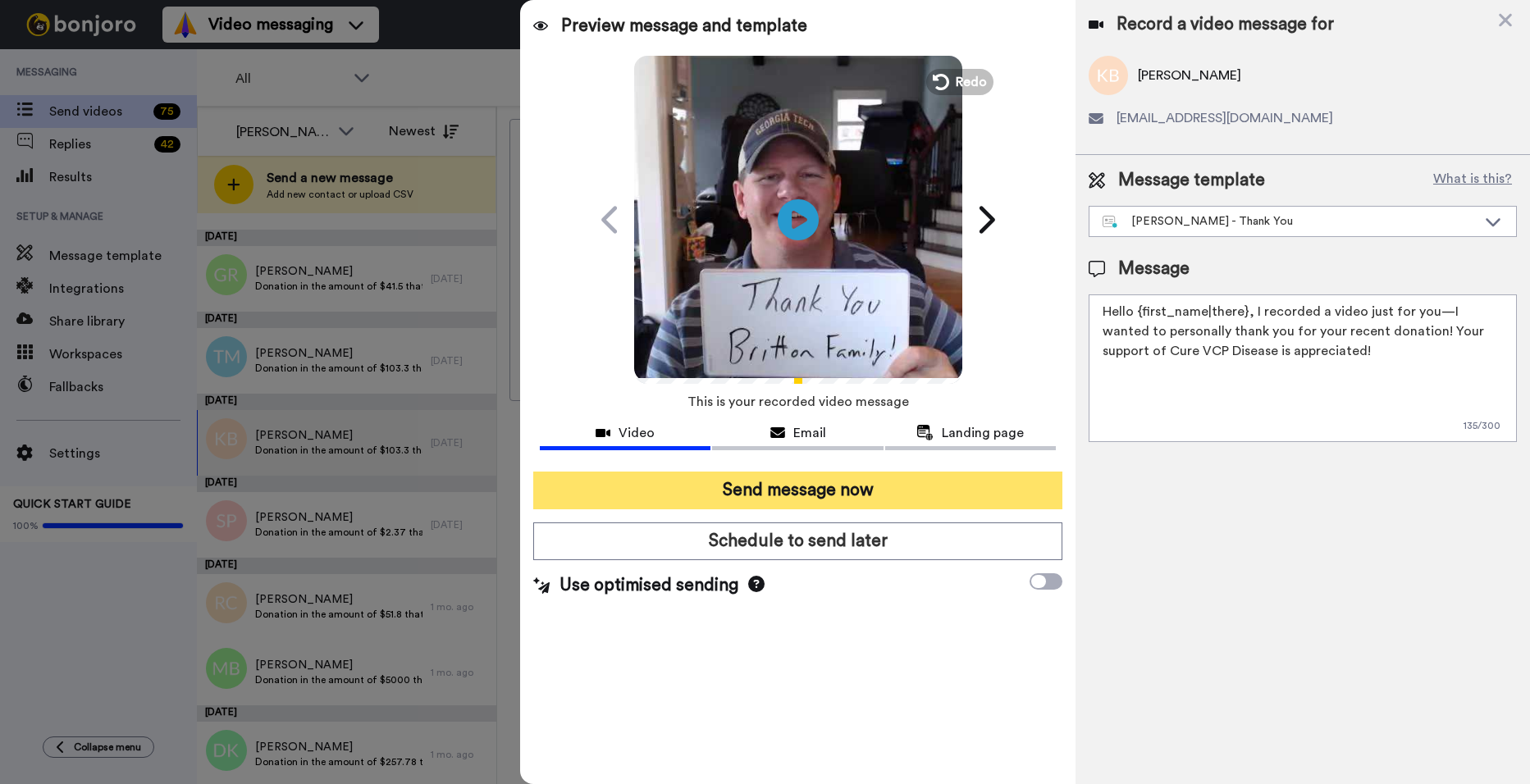
click at [817, 492] on button "Send message now" at bounding box center [798, 490] width 529 height 38
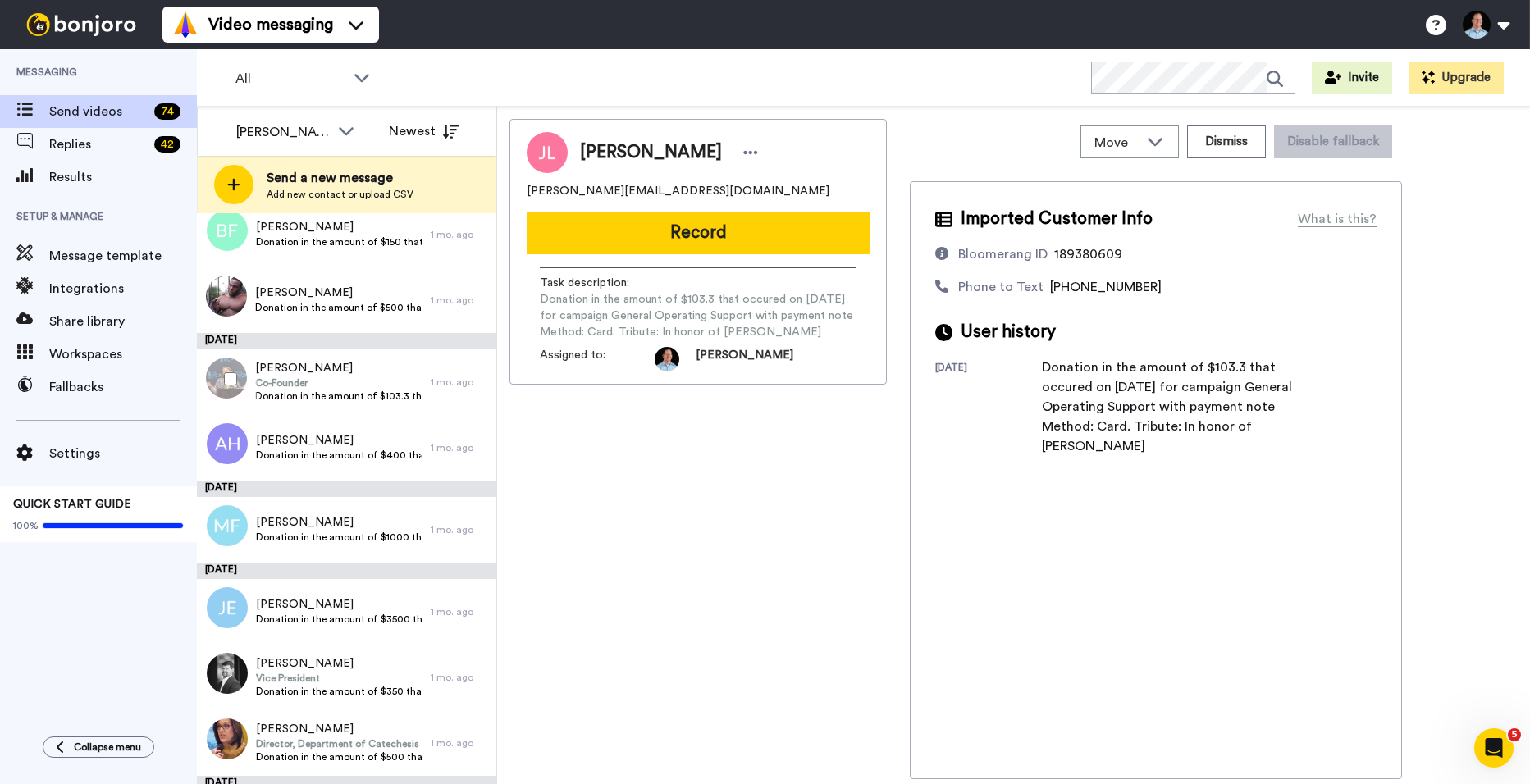
scroll to position [2378, 0]
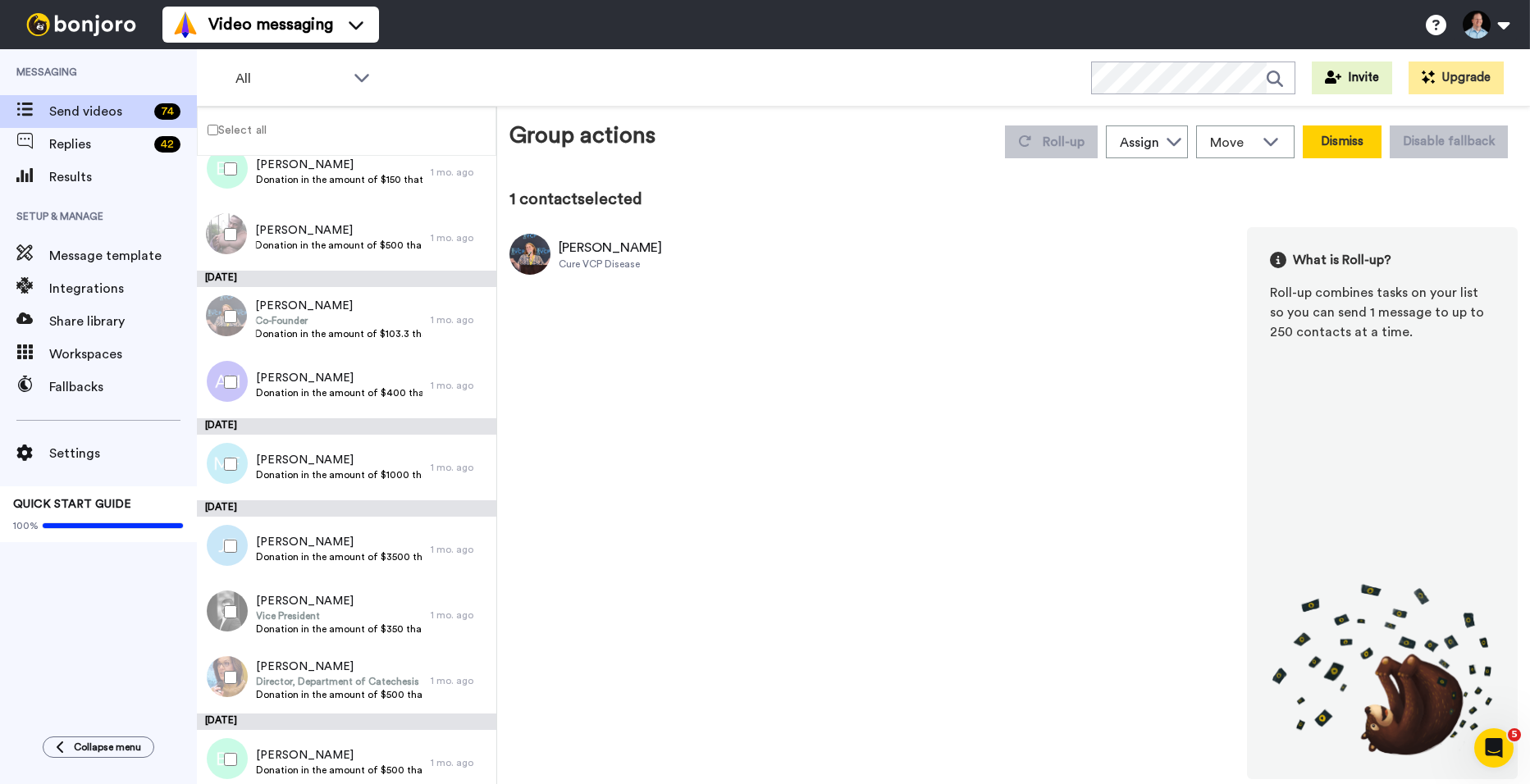
click at [1340, 136] on button "Dismiss" at bounding box center [1343, 142] width 79 height 33
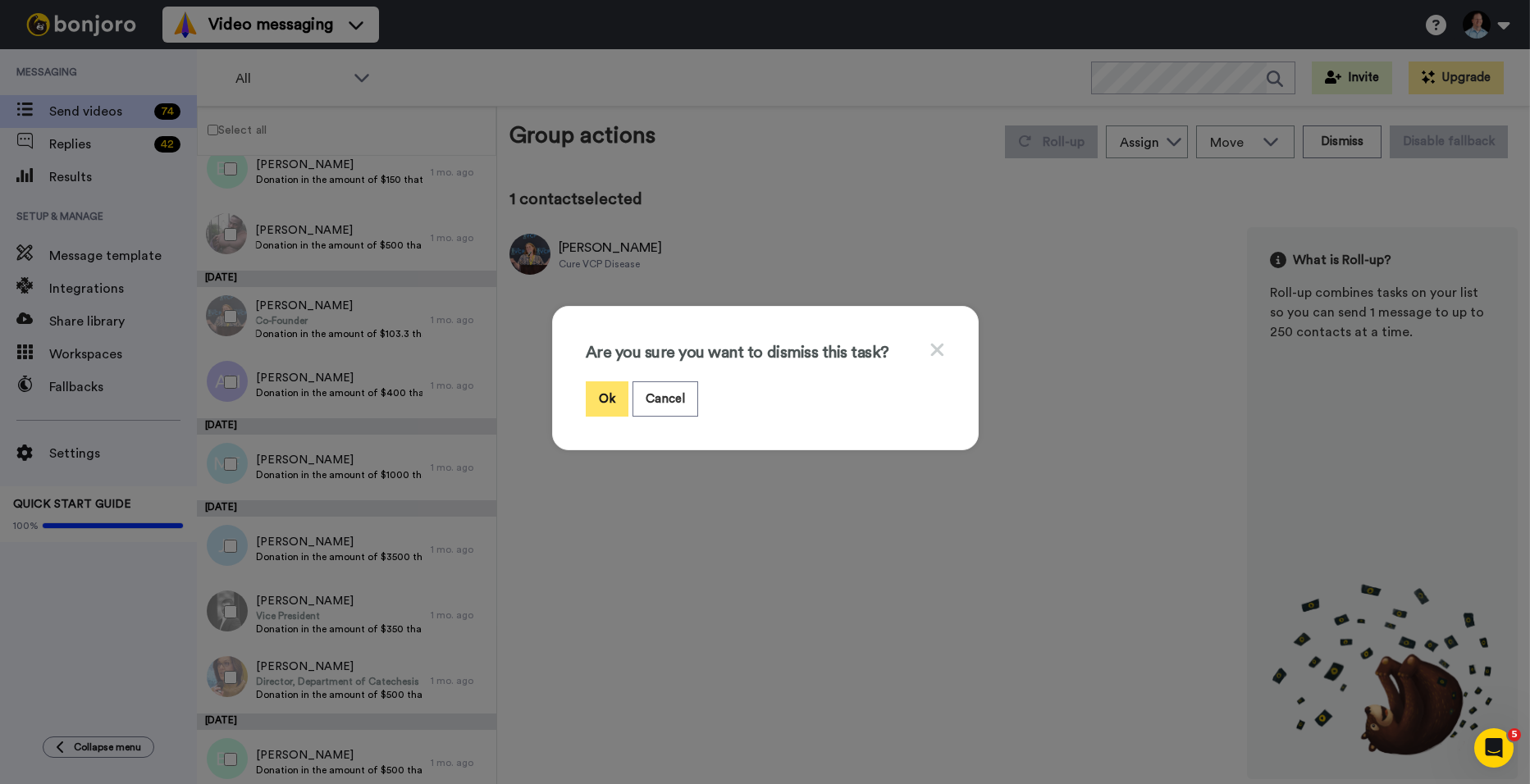
click at [589, 388] on button "Ok" at bounding box center [608, 399] width 43 height 35
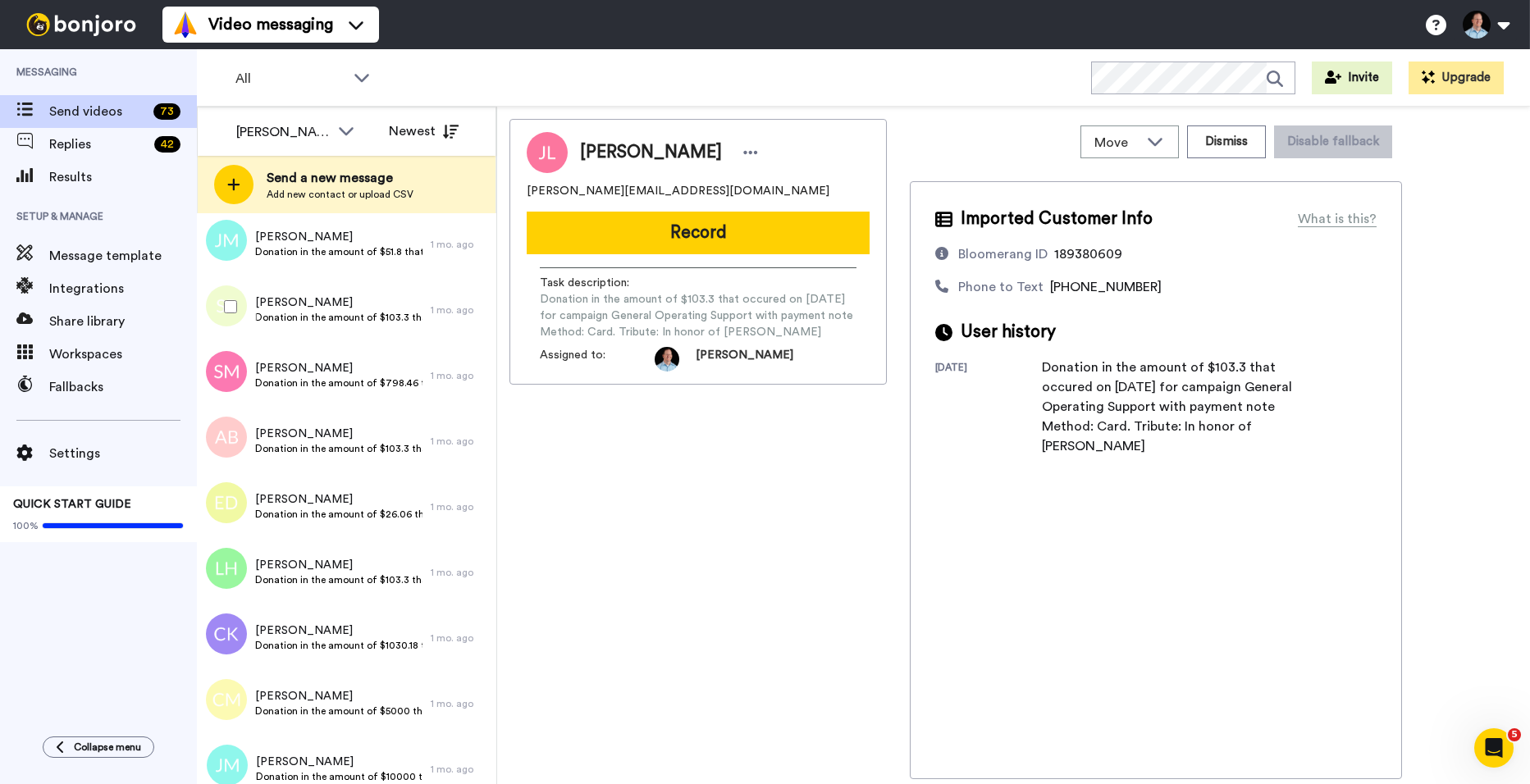
scroll to position [3116, 0]
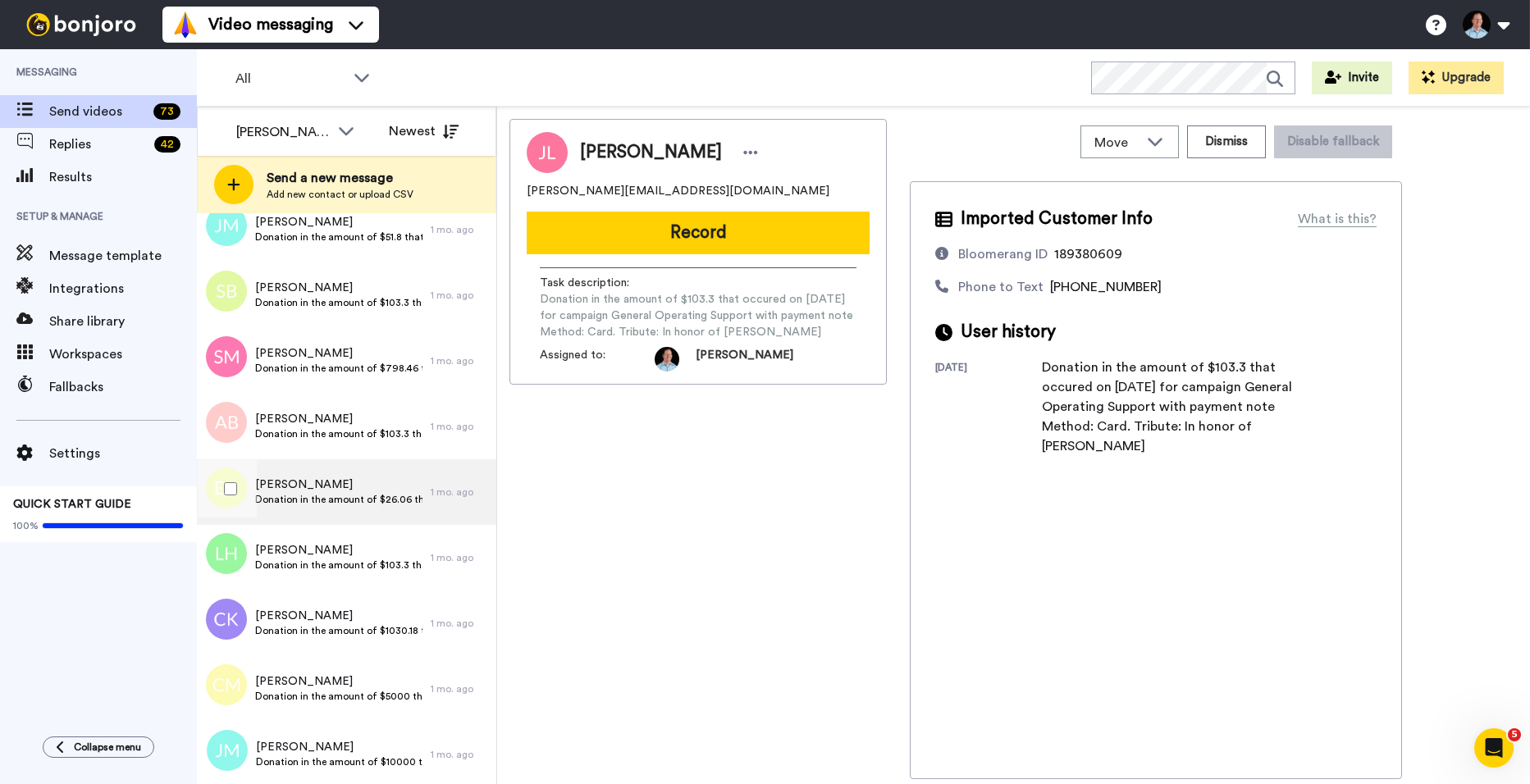
click at [257, 469] on div "Elizabeth Denning Donation in the amount of $26.06 that occured on 2025-08-10 f…" at bounding box center [314, 492] width 234 height 65
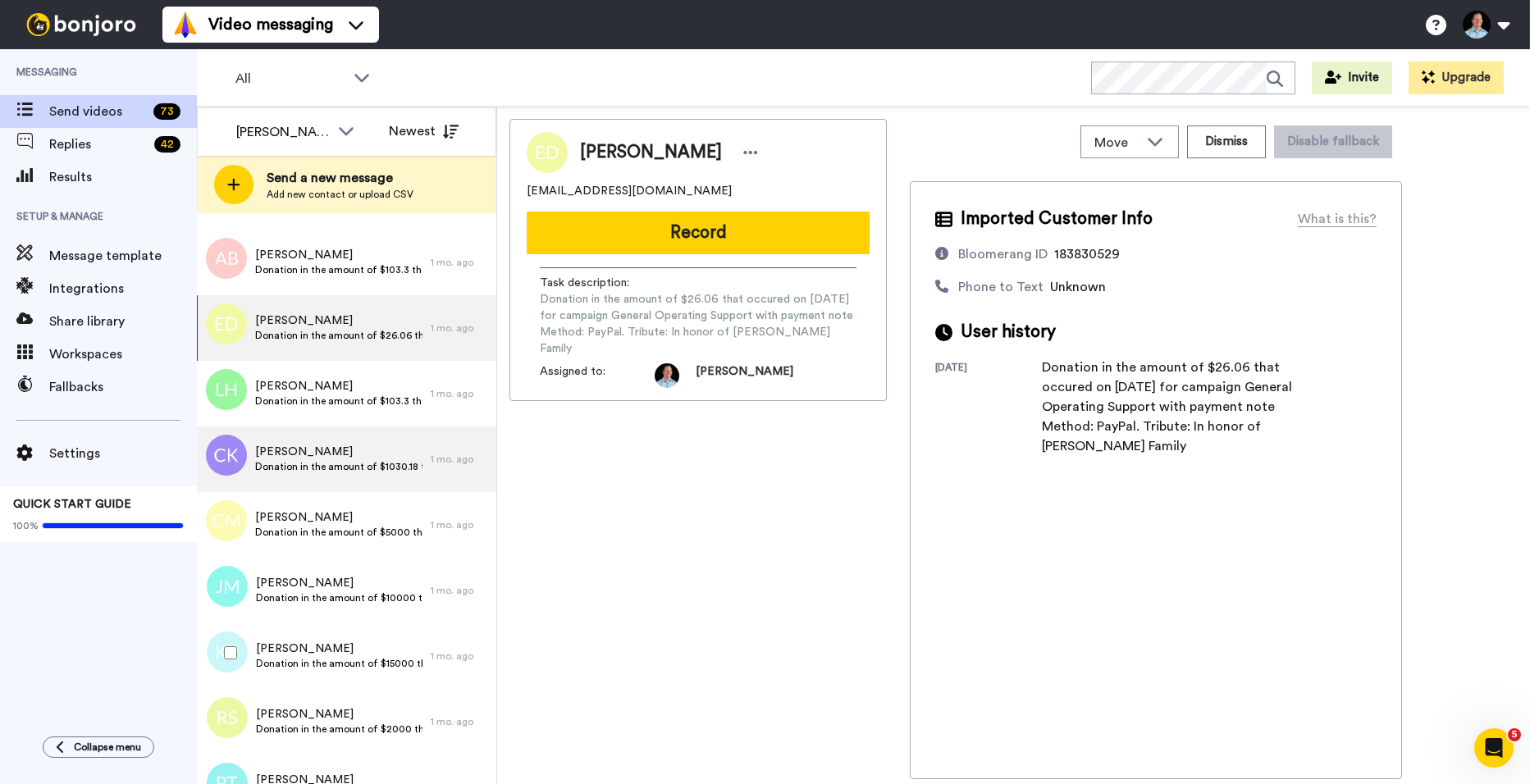
scroll to position [3199, 0]
